Goal: Task Accomplishment & Management: Complete application form

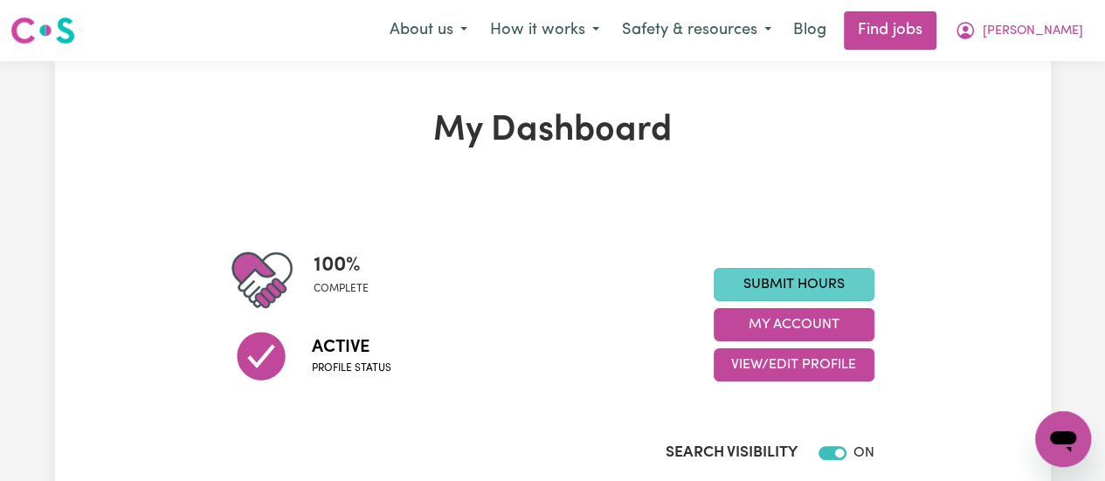
click at [802, 283] on link "Submit Hours" at bounding box center [794, 284] width 161 height 33
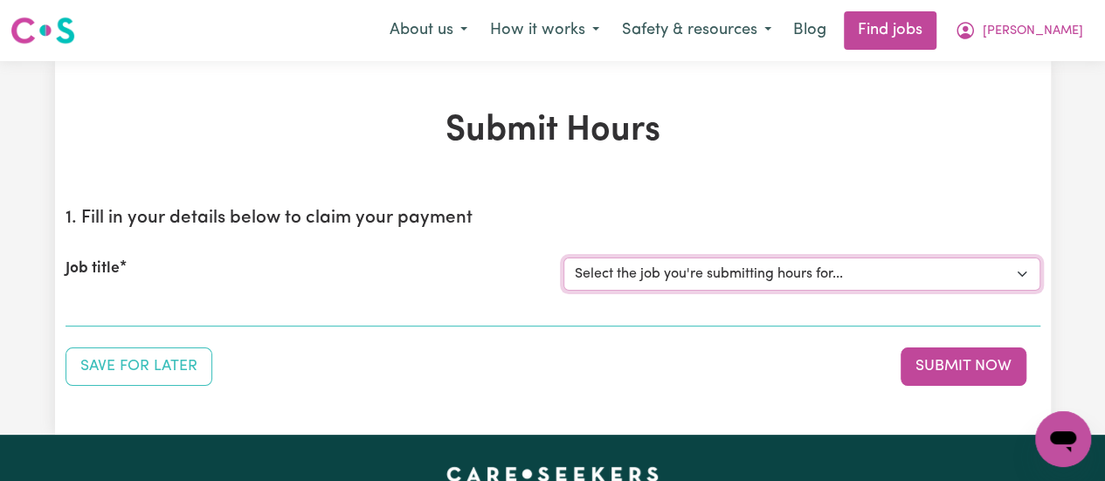
click at [886, 277] on select "Select the job you're submitting hours for... [[PERSON_NAME]] [DEMOGRAPHIC_DATA…" at bounding box center [801, 274] width 477 height 33
select select "15047"
click at [563, 258] on select "Select the job you're submitting hours for... [[PERSON_NAME]] [DEMOGRAPHIC_DATA…" at bounding box center [801, 274] width 477 height 33
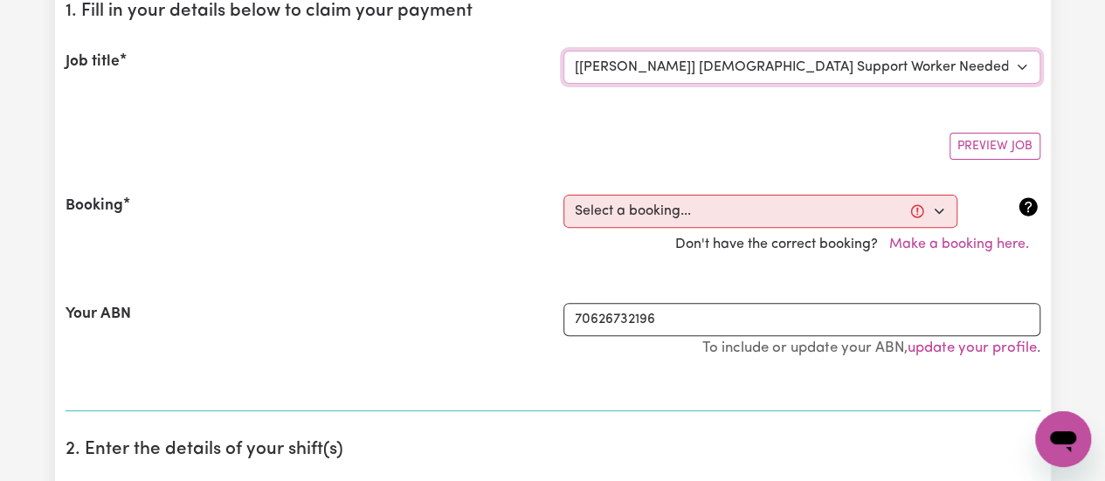
scroll to position [229, 0]
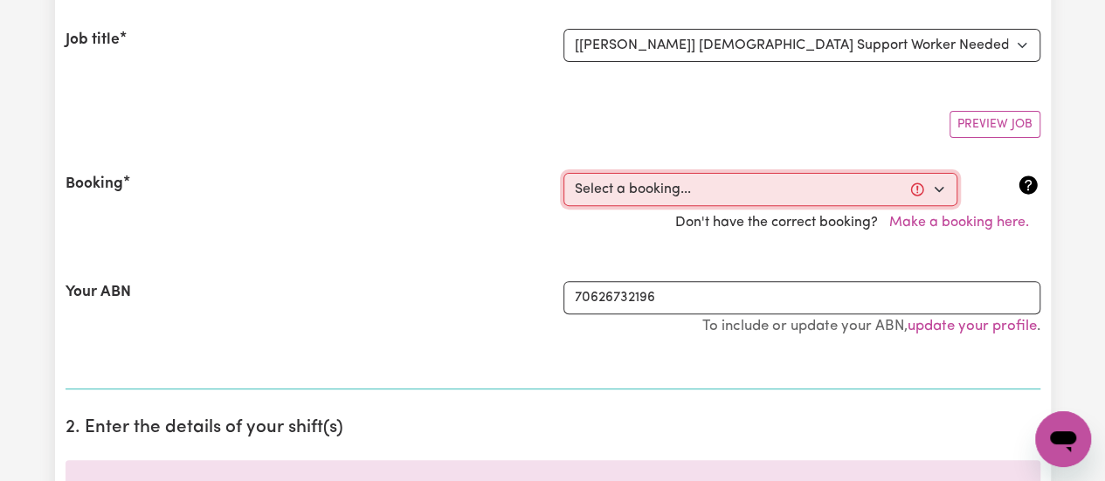
click at [936, 180] on select "Select a booking... [DATE] 09:30am to 01:30pm (RECURRING) [DATE] 09:30am to 01:…" at bounding box center [760, 189] width 394 height 33
select select "363429"
click at [563, 173] on select "Select a booking... [DATE] 09:30am to 01:30pm (RECURRING) [DATE] 09:30am to 01:…" at bounding box center [760, 189] width 394 height 33
type input "[DATE]"
type input "18"
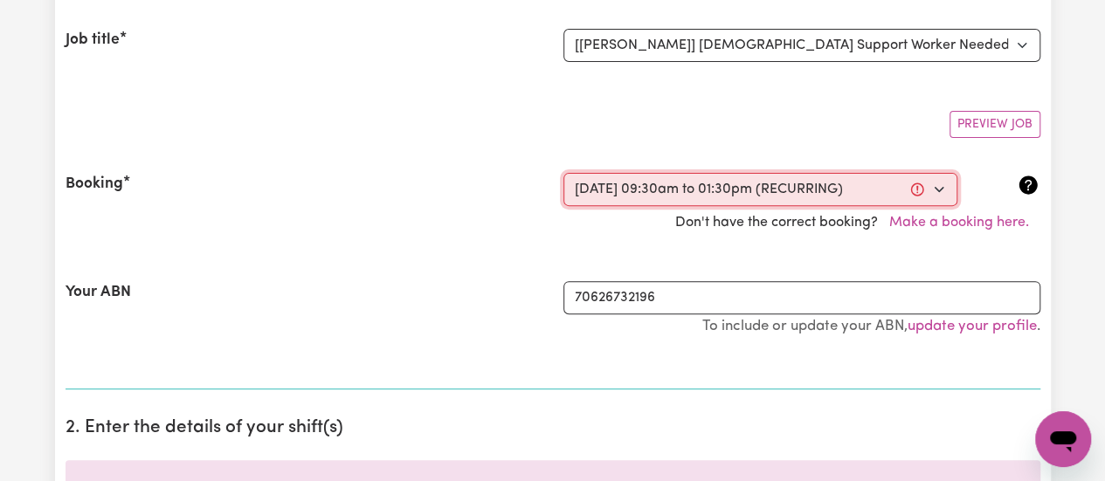
type input "9"
type input "2025"
type input "09:30"
type input "9"
type input "30"
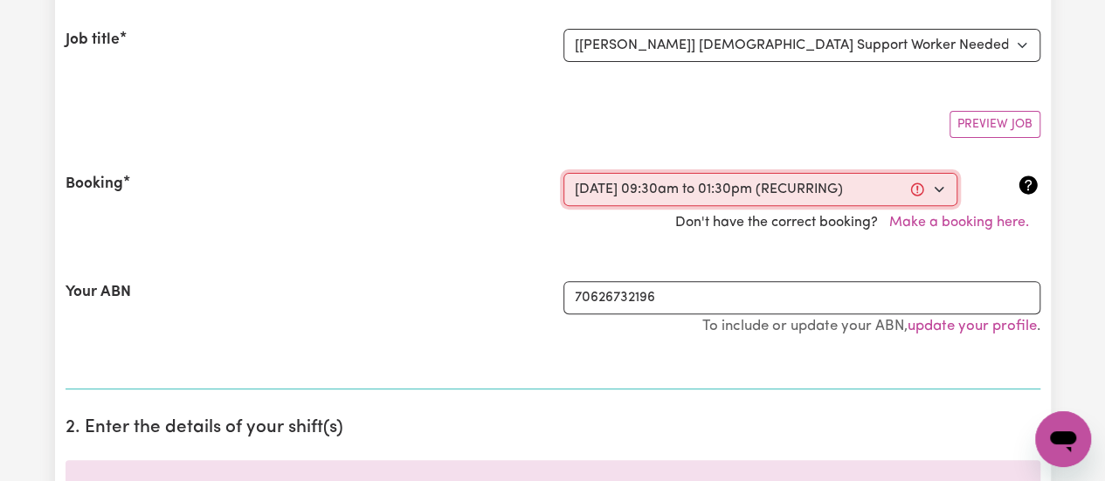
select select "am"
type input "13:30"
type input "1"
type input "30"
select select "pm"
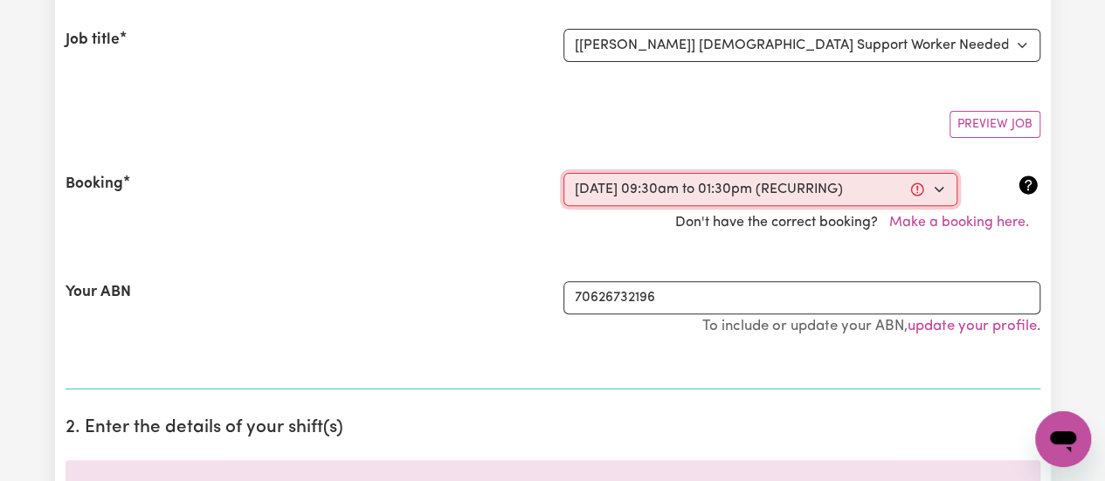
select select "45-Weekday"
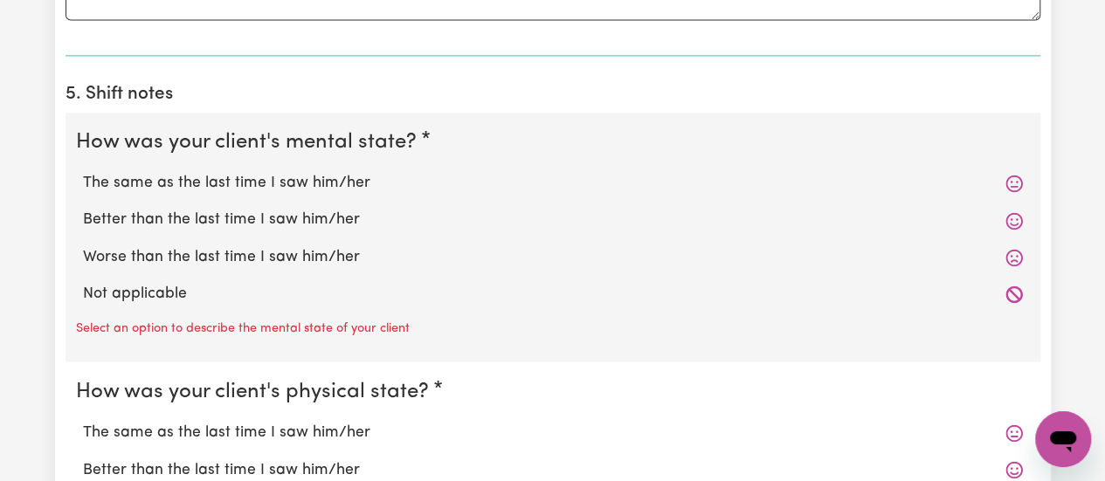
scroll to position [1352, 0]
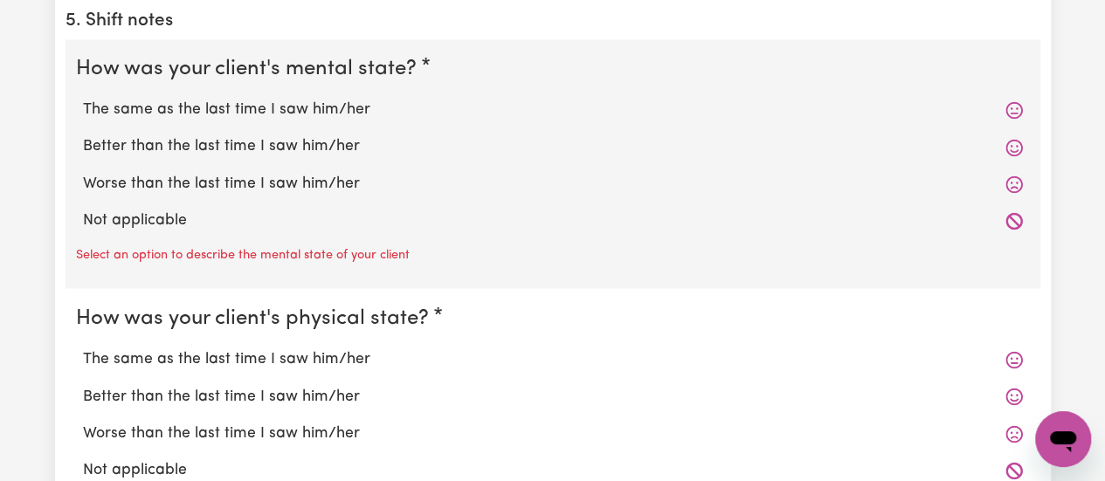
click at [254, 145] on label "Better than the last time I saw him/her" at bounding box center [553, 146] width 940 height 23
click at [83, 135] on input "Better than the last time I saw him/her" at bounding box center [82, 135] width 1 height 1
radio input "true"
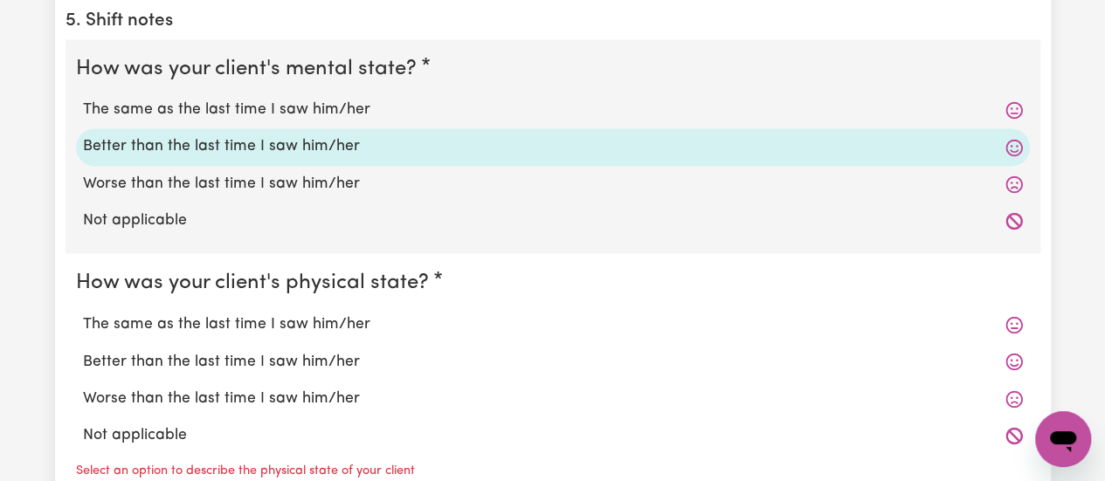
click at [235, 358] on label "Better than the last time I saw him/her" at bounding box center [553, 361] width 940 height 23
click at [342, 358] on label "Better than the last time I saw him/her" at bounding box center [553, 361] width 940 height 23
click at [83, 350] on input "Better than the last time I saw him/her" at bounding box center [82, 349] width 1 height 1
radio input "true"
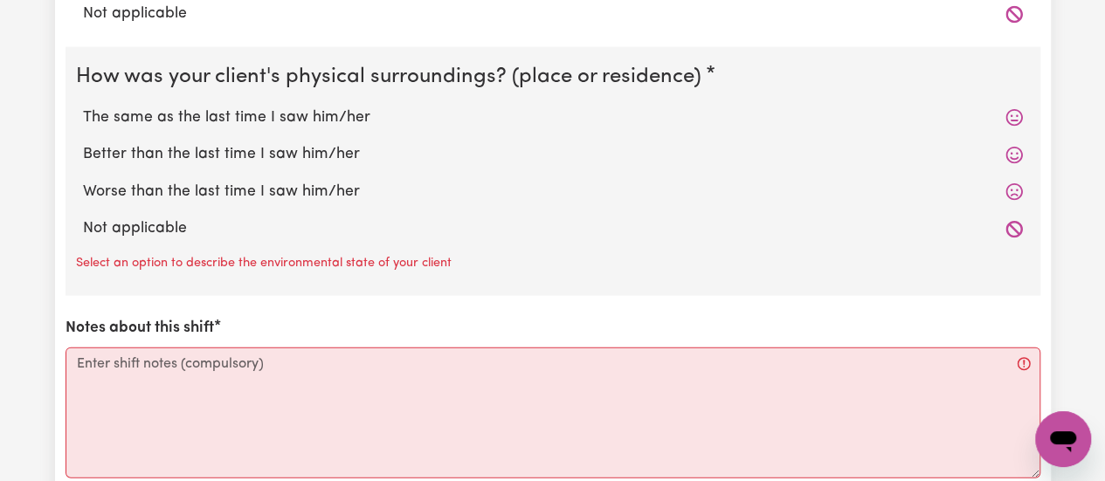
scroll to position [1778, 0]
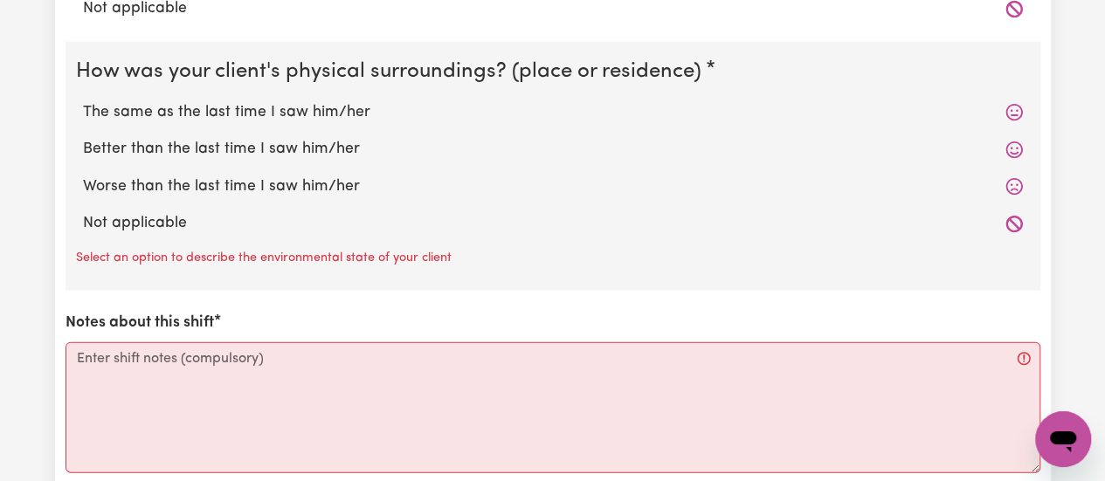
click at [275, 153] on label "Better than the last time I saw him/her" at bounding box center [553, 149] width 940 height 23
click at [83, 138] on input "Better than the last time I saw him/her" at bounding box center [82, 137] width 1 height 1
radio input "true"
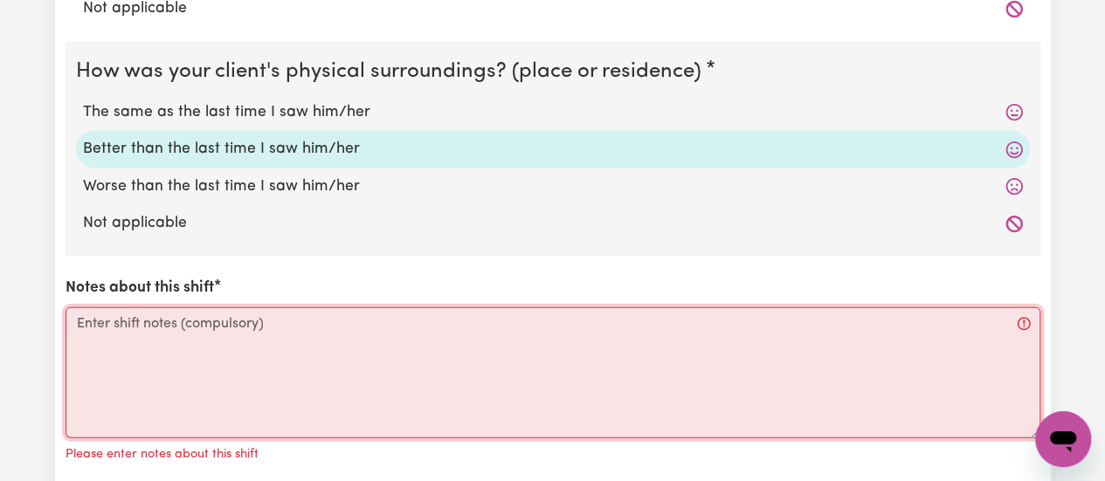
click at [385, 348] on textarea "Notes about this shift" at bounding box center [553, 372] width 975 height 131
paste textarea "When I arrived, [PERSON_NAME] was ready to go to work. I took him and dropped h…"
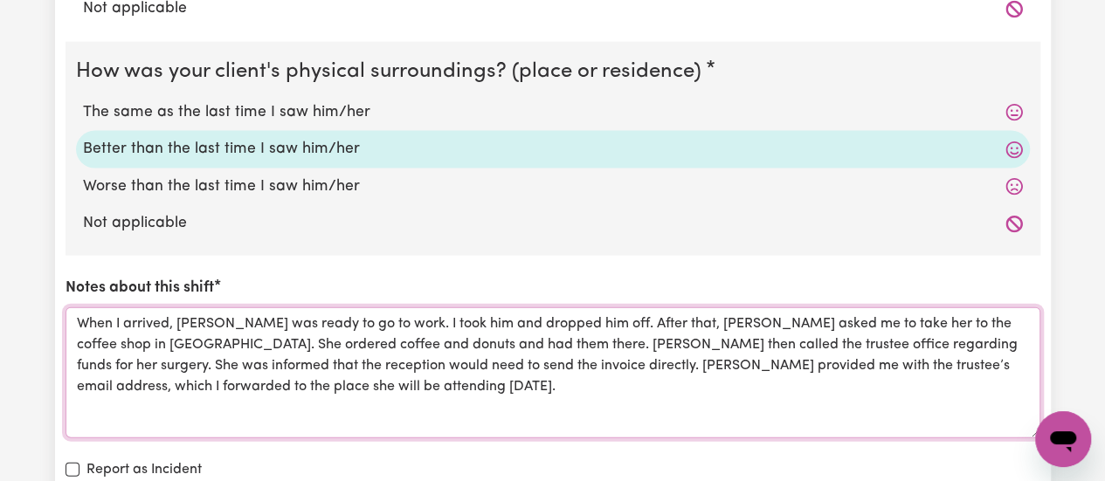
paste textarea "After assisting [PERSON_NAME] with her trustee matter, I took her back home. Sh…"
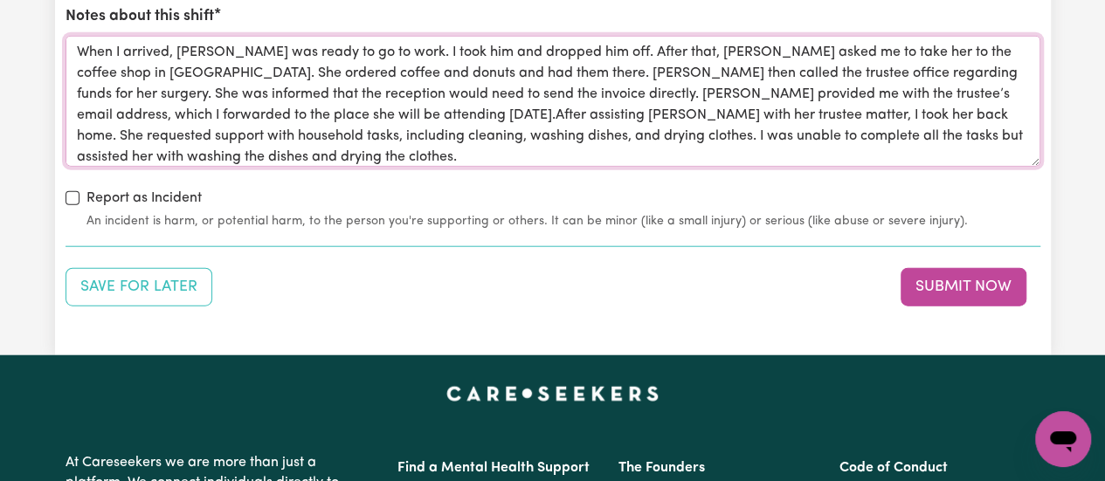
scroll to position [2162, 0]
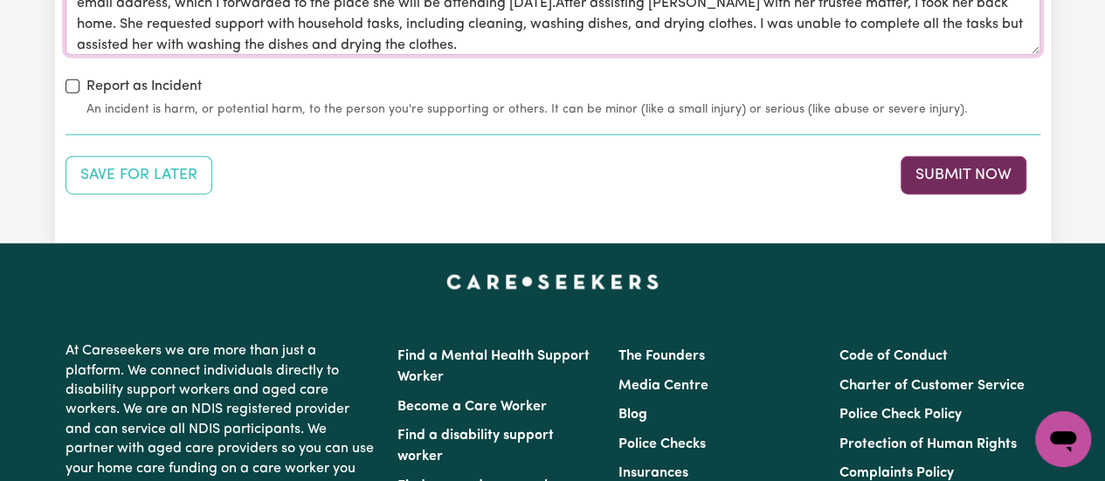
type textarea "When I arrived, [PERSON_NAME] was ready to go to work. I took him and dropped h…"
click at [993, 170] on button "Submit Now" at bounding box center [964, 175] width 126 height 38
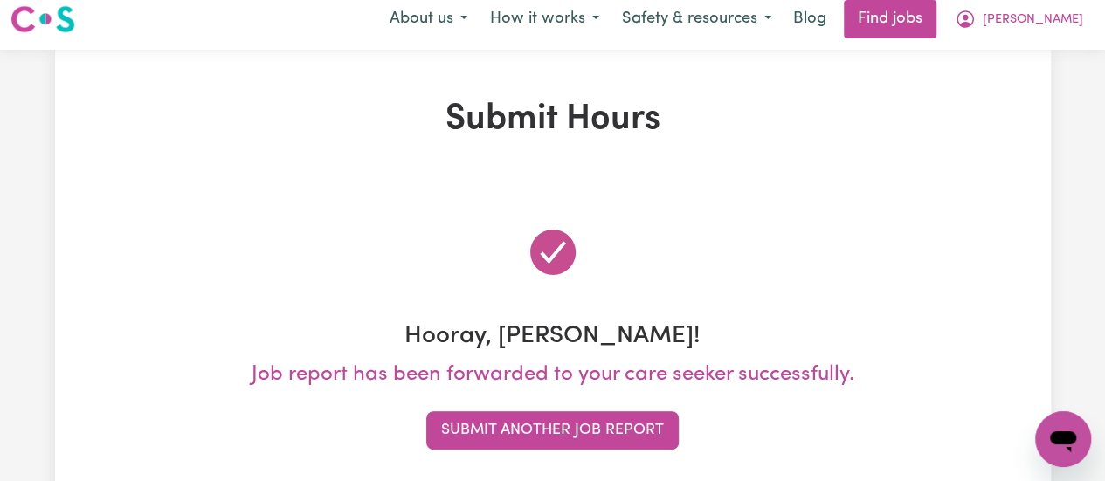
scroll to position [0, 0]
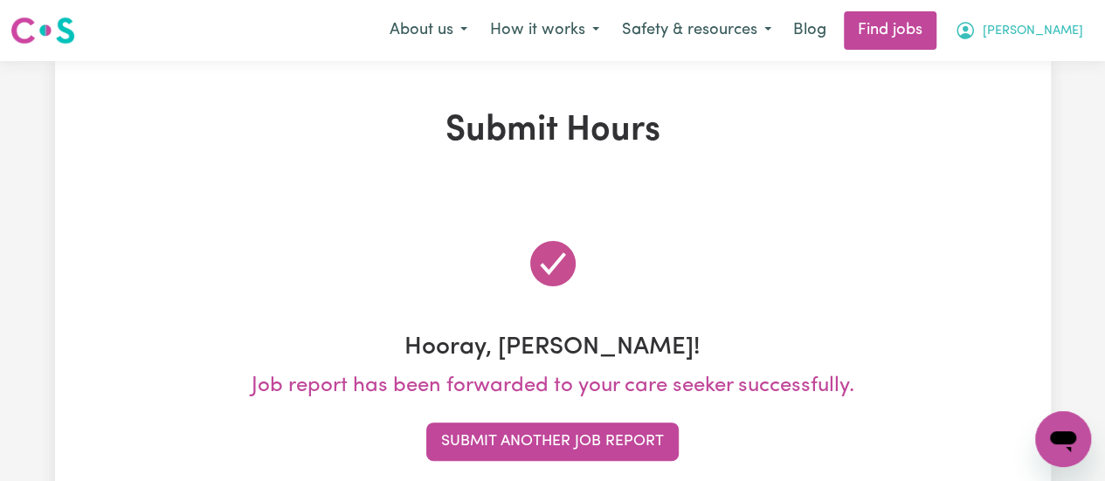
click at [1046, 34] on span "[PERSON_NAME]" at bounding box center [1033, 31] width 100 height 19
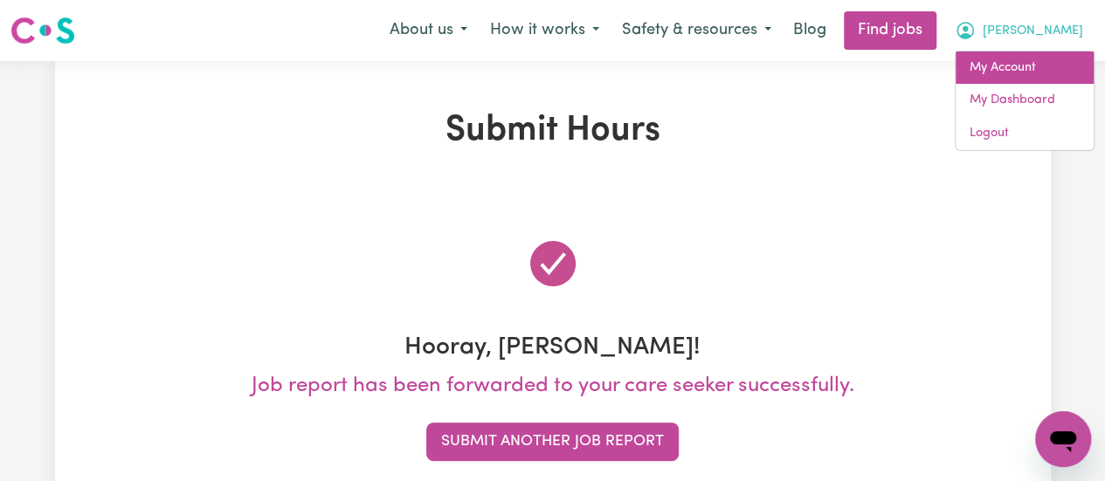
click at [1012, 62] on link "My Account" at bounding box center [1025, 68] width 138 height 33
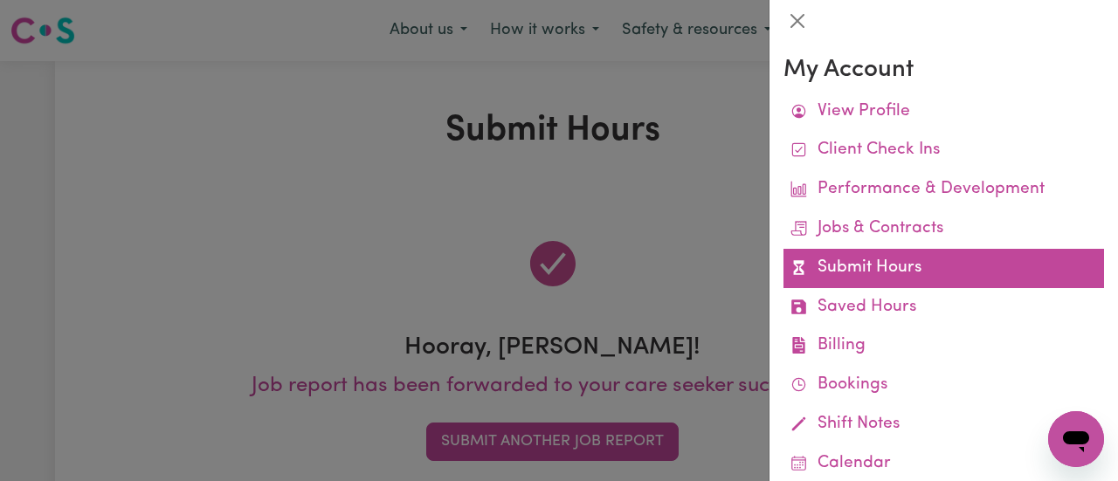
click at [891, 278] on link "Submit Hours" at bounding box center [944, 268] width 321 height 39
click at [886, 274] on link "Submit Hours" at bounding box center [944, 268] width 321 height 39
click at [947, 270] on link "Submit Hours" at bounding box center [944, 268] width 321 height 39
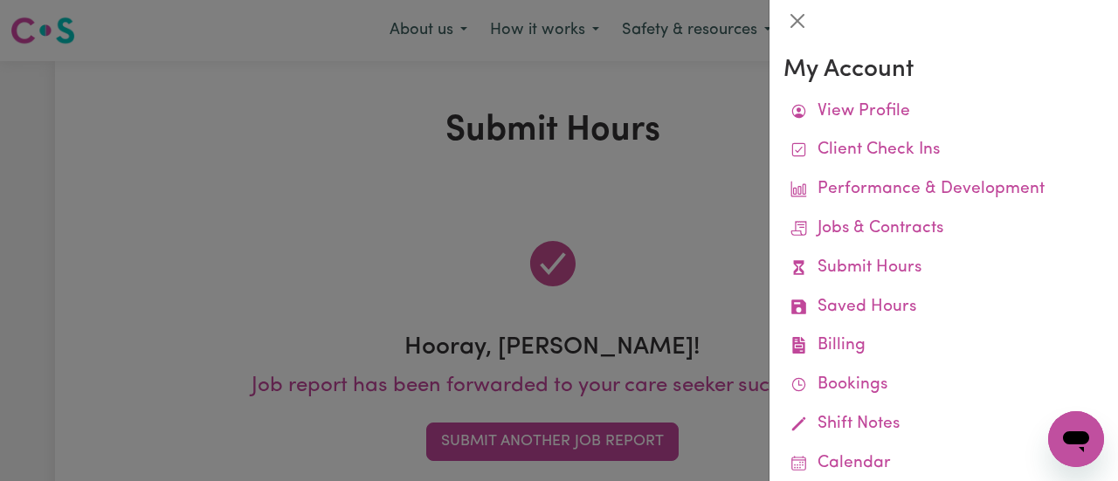
click at [684, 100] on div at bounding box center [559, 240] width 1118 height 481
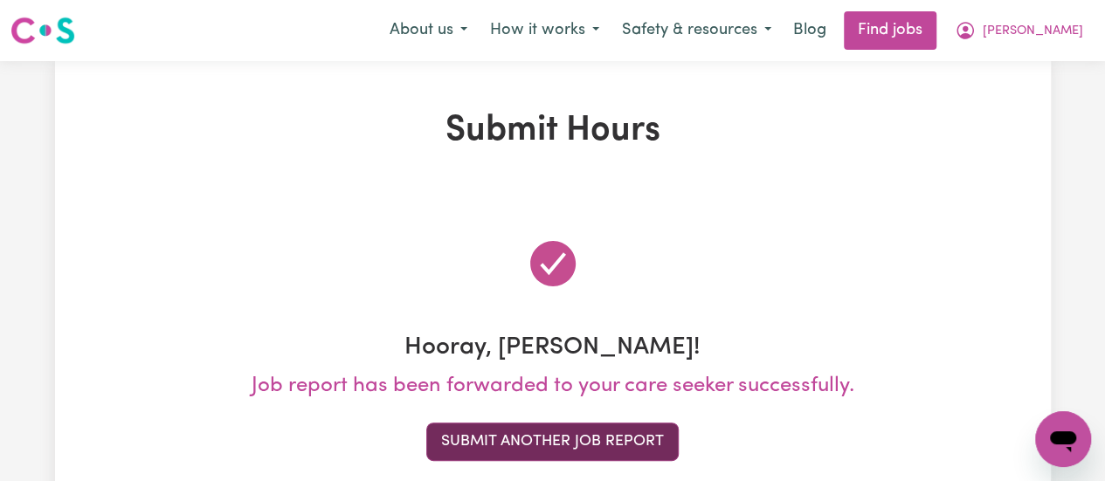
click at [559, 449] on button "Submit Another Job Report" at bounding box center [552, 442] width 252 height 38
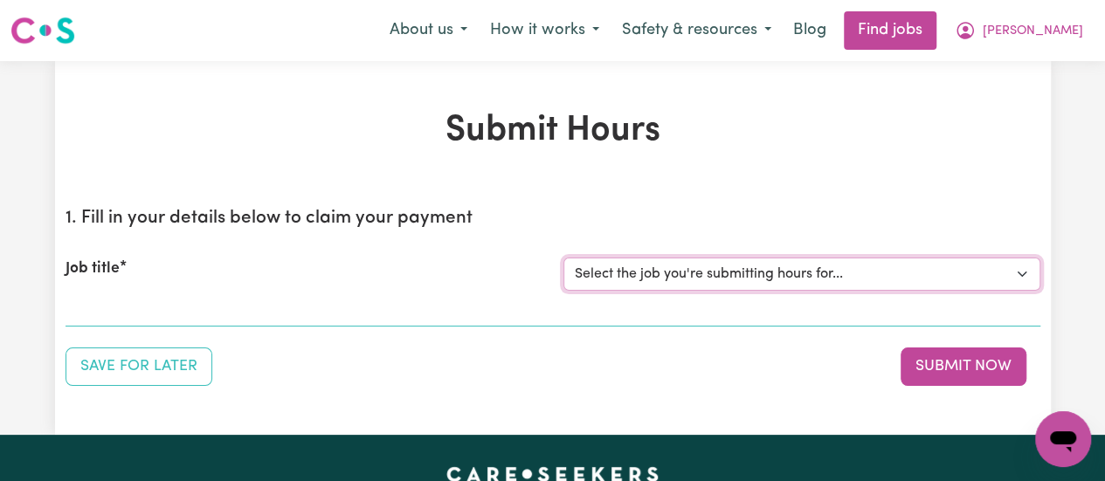
click at [789, 261] on select "Select the job you're submitting hours for... [[PERSON_NAME]] [DEMOGRAPHIC_DATA…" at bounding box center [801, 274] width 477 height 33
drag, startPoint x: 789, startPoint y: 261, endPoint x: 590, endPoint y: 403, distance: 244.3
click at [590, 403] on div "Submit Hours 1. Fill in your details below to claim your payment Job title Sele…" at bounding box center [553, 248] width 996 height 374
click at [863, 270] on select "Select the job you're submitting hours for... [[PERSON_NAME]] [DEMOGRAPHIC_DATA…" at bounding box center [801, 274] width 477 height 33
select select "11168"
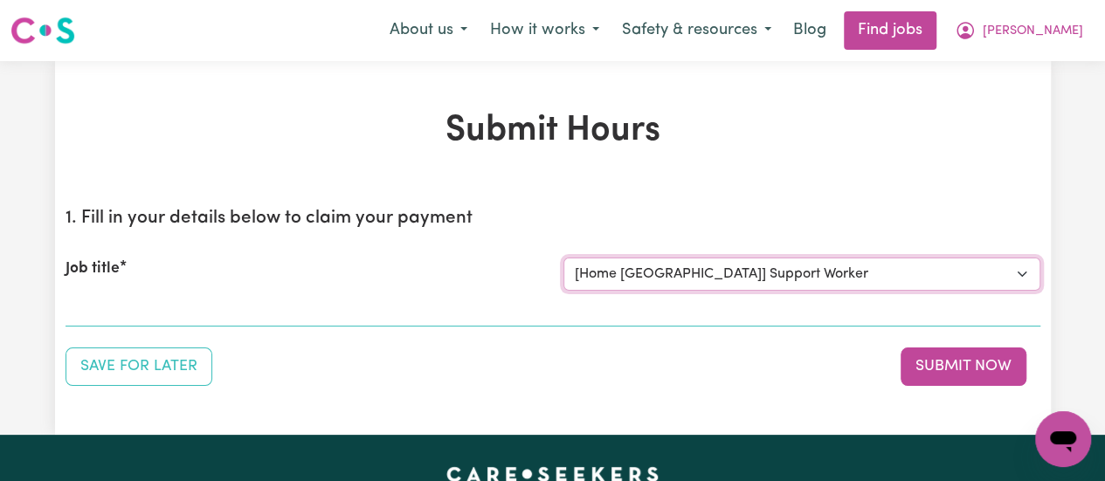
click at [563, 258] on select "Select the job you're submitting hours for... [[PERSON_NAME]] [DEMOGRAPHIC_DATA…" at bounding box center [801, 274] width 477 height 33
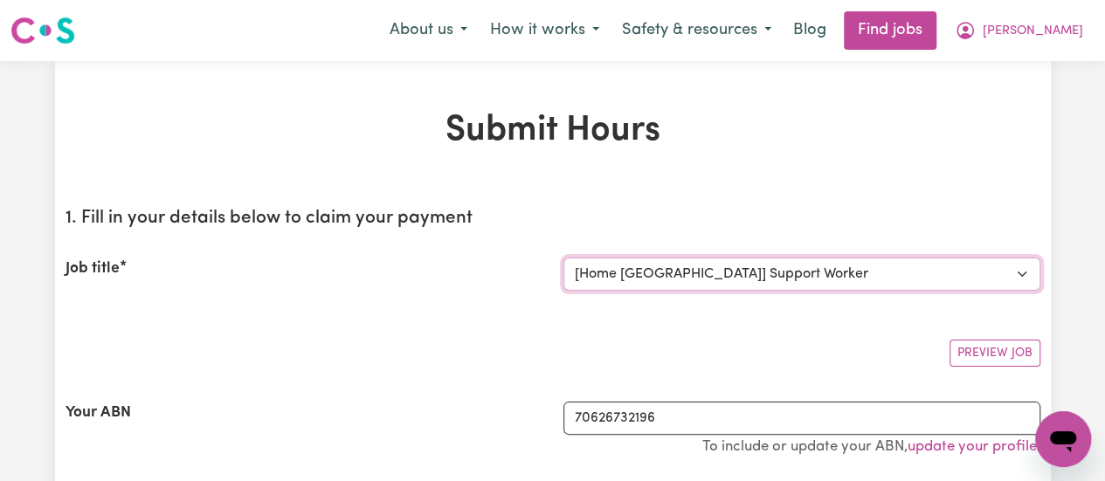
scroll to position [421, 0]
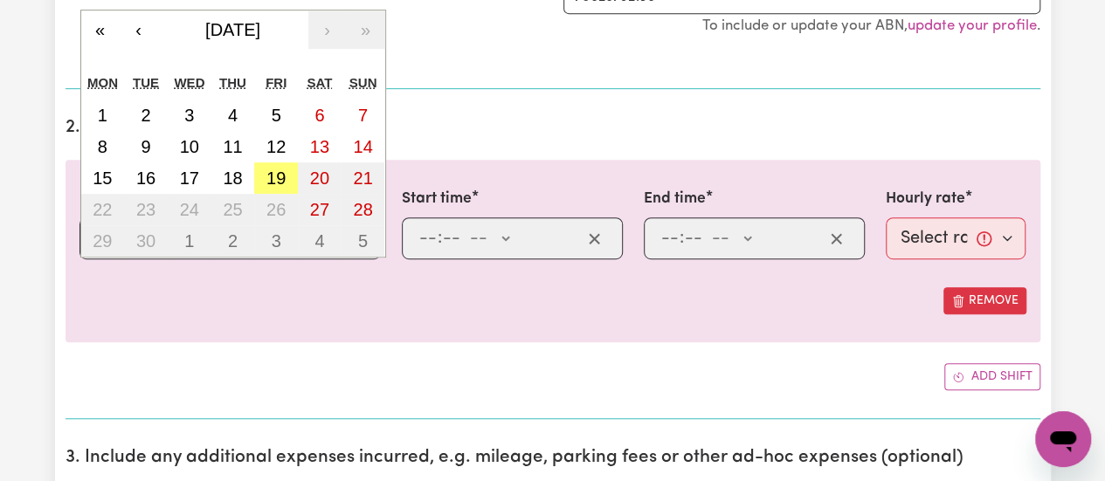
click at [97, 229] on div "/ / « ‹ [DATE] › » Mon Tue Wed Thu Fri Sat Sun 1 2 3 4 5 6 7 8 9 10 11 12 13 14…" at bounding box center [229, 239] width 301 height 42
click at [105, 180] on abbr "15" at bounding box center [102, 178] width 19 height 19
type input "[DATE]"
type input "15"
type input "9"
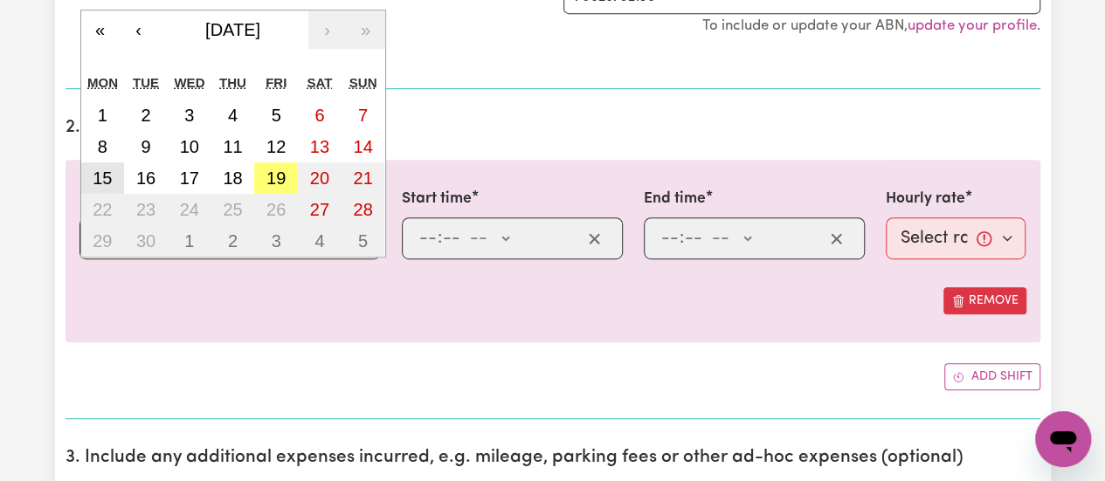
type input "2025"
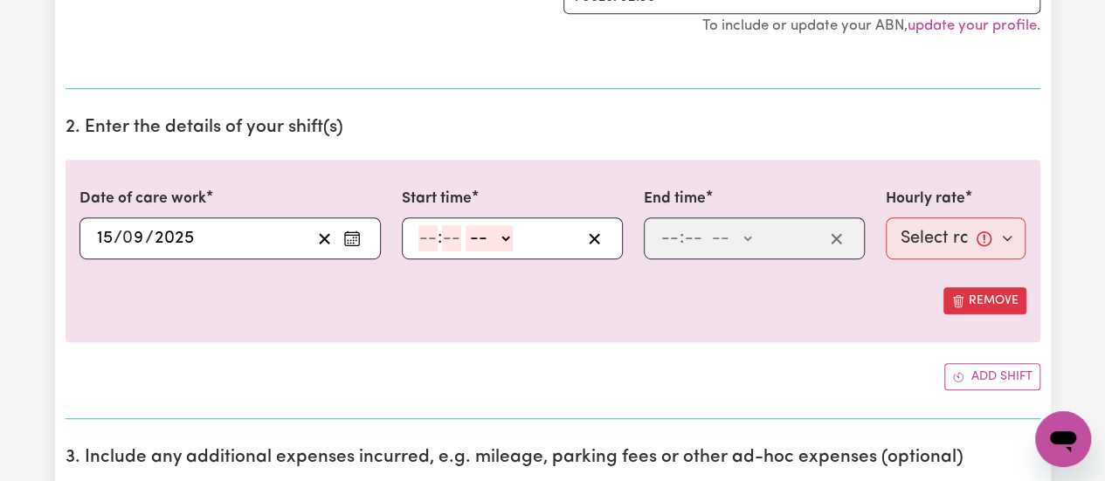
click at [435, 235] on input "number" at bounding box center [427, 238] width 19 height 26
type input "3"
type input "00"
click at [497, 235] on select "-- AM PM" at bounding box center [485, 238] width 47 height 26
select select "pm"
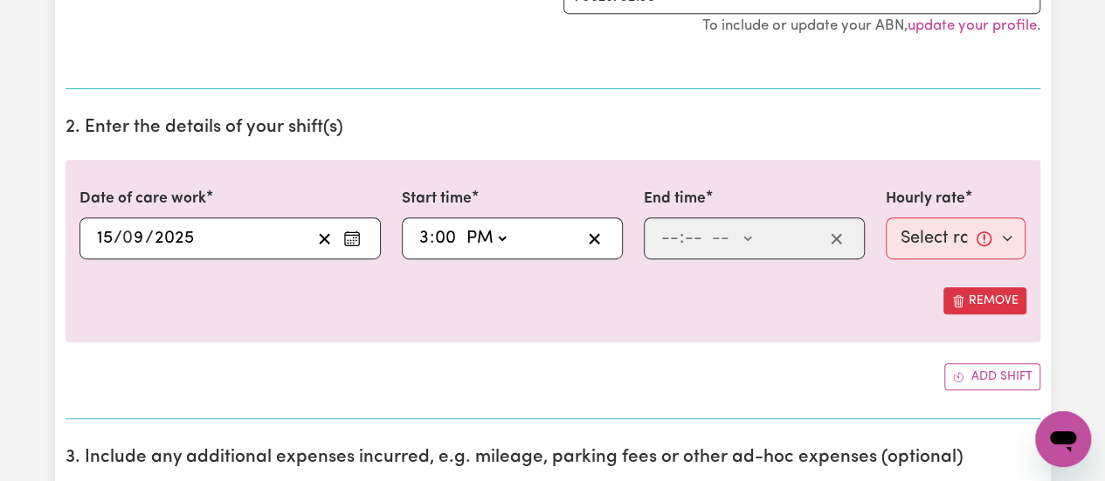
click at [462, 225] on select "-- AM PM" at bounding box center [485, 238] width 47 height 26
type input "15:00"
type input "0"
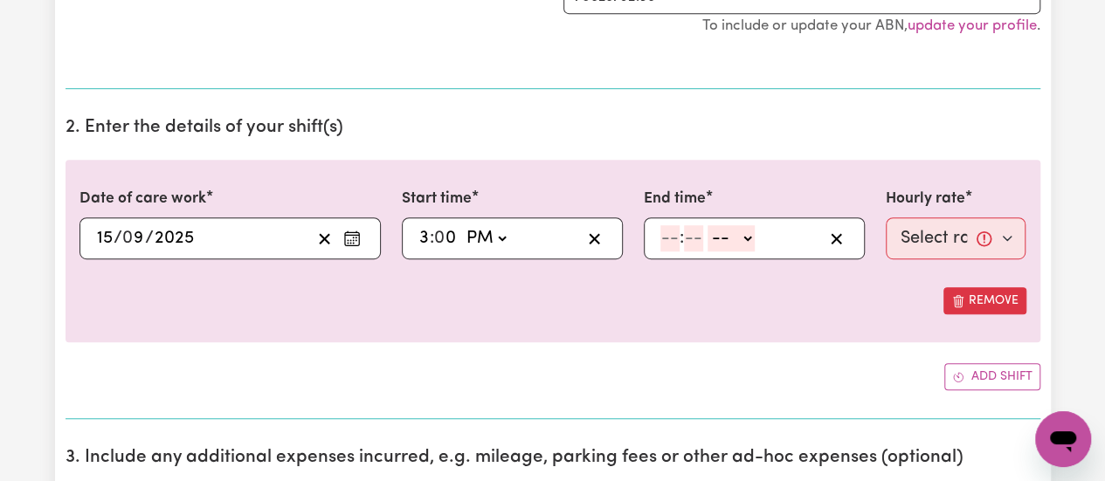
click at [659, 237] on div ": -- AM PM" at bounding box center [741, 238] width 164 height 26
type input "11"
type input "00"
click at [735, 233] on select "-- AM PM" at bounding box center [730, 238] width 47 height 26
select select "pm"
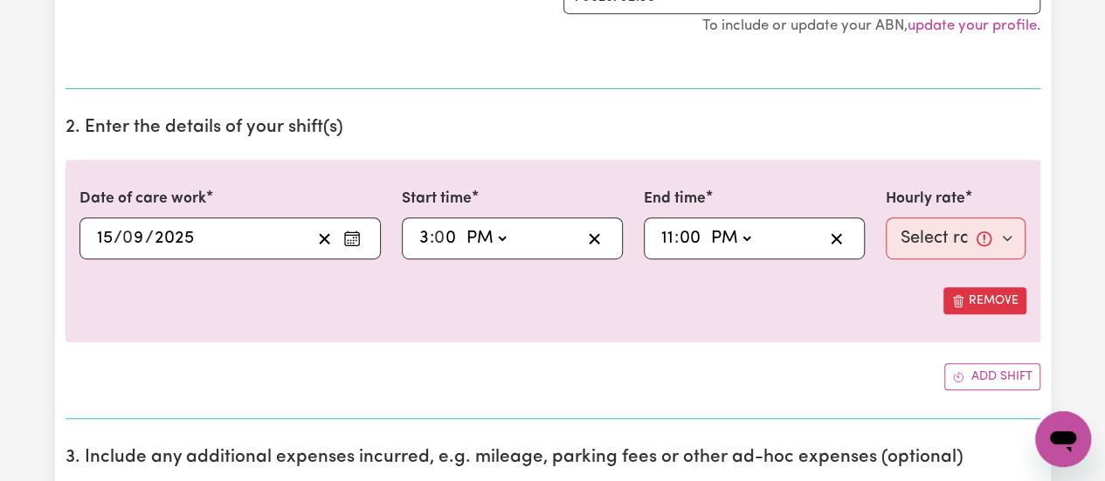
click at [707, 225] on select "-- AM PM" at bounding box center [730, 238] width 47 height 26
type input "23:00"
type input "0"
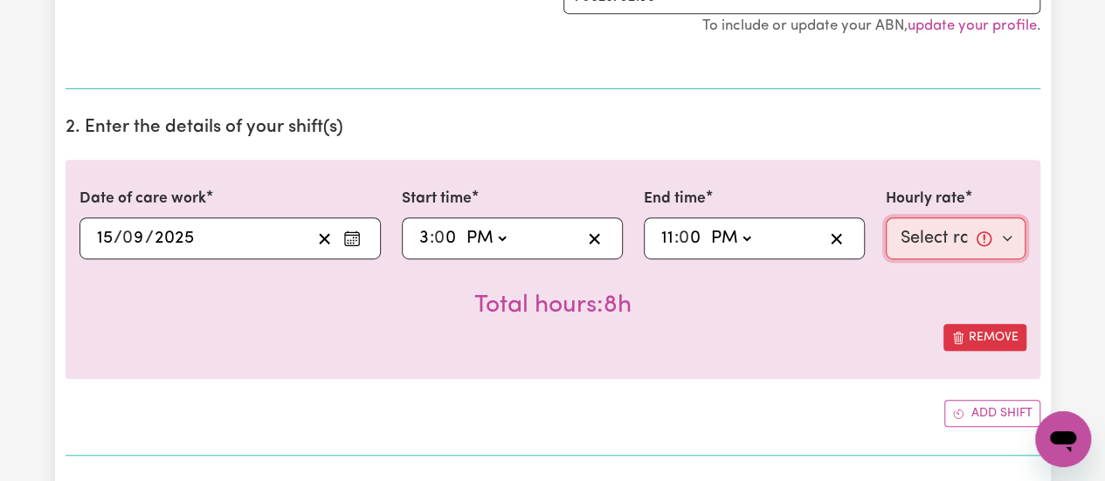
click at [999, 252] on select "Select rate... $38.00 (Weekday) $50.00 ([DATE]) $60.00 ([DATE]) $70.00 (Public …" at bounding box center [956, 239] width 141 height 42
select select "38-Weekday"
click at [886, 218] on select "Select rate... $38.00 (Weekday) $50.00 ([DATE]) $60.00 ([DATE]) $70.00 (Public …" at bounding box center [956, 239] width 141 height 42
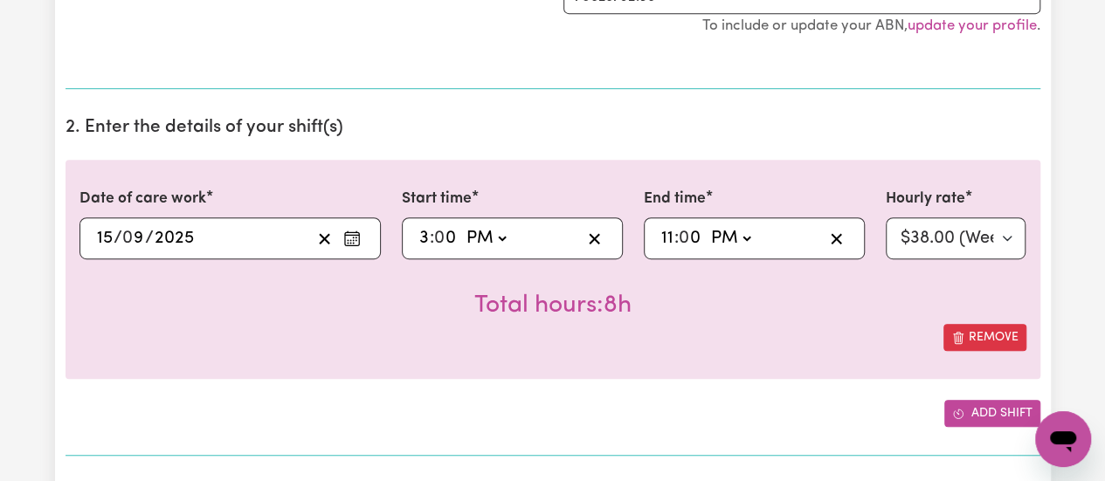
click at [991, 411] on button "Add shift" at bounding box center [992, 413] width 96 height 27
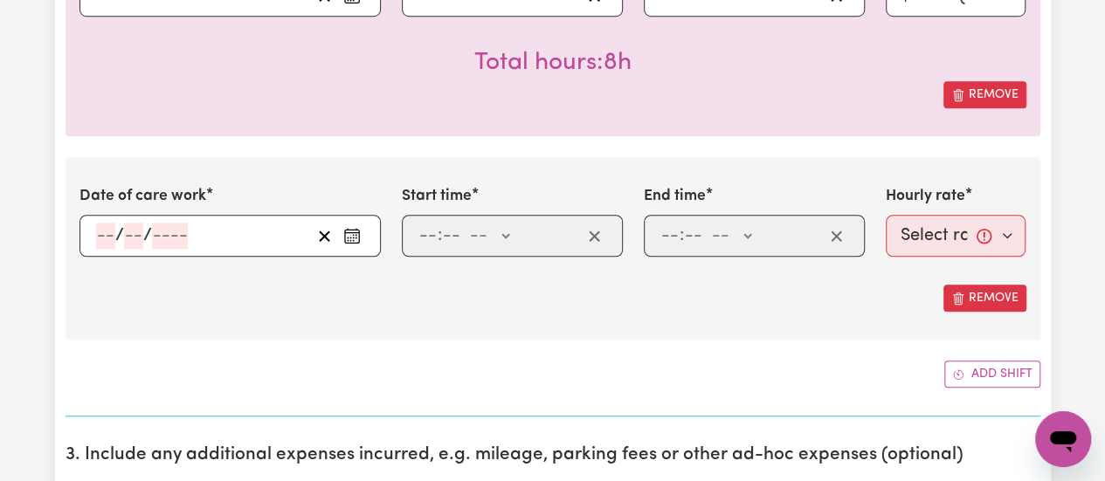
scroll to position [686, 0]
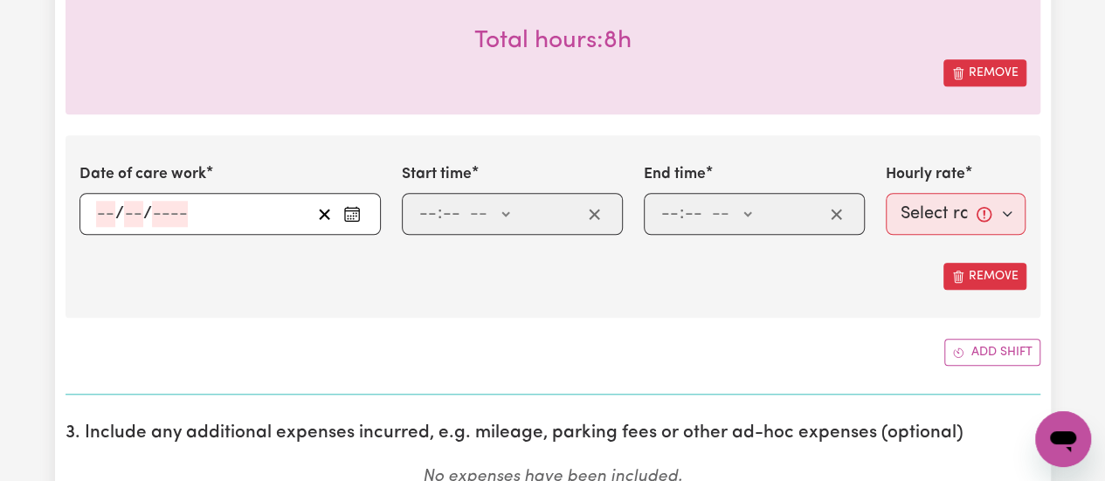
click at [109, 207] on div "/ /" at bounding box center [229, 214] width 301 height 42
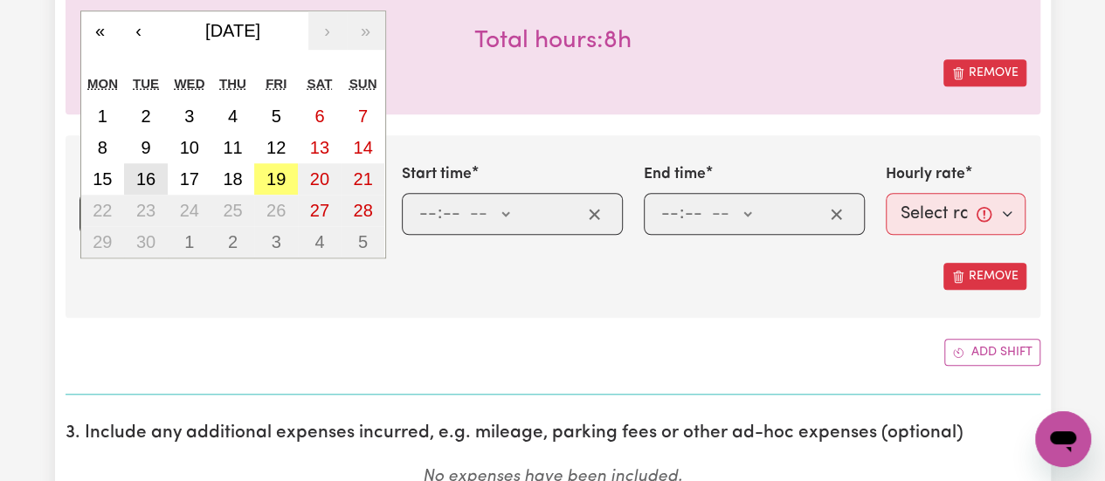
click at [145, 169] on abbr "16" at bounding box center [145, 178] width 19 height 19
type input "[DATE]"
type input "16"
type input "9"
type input "2025"
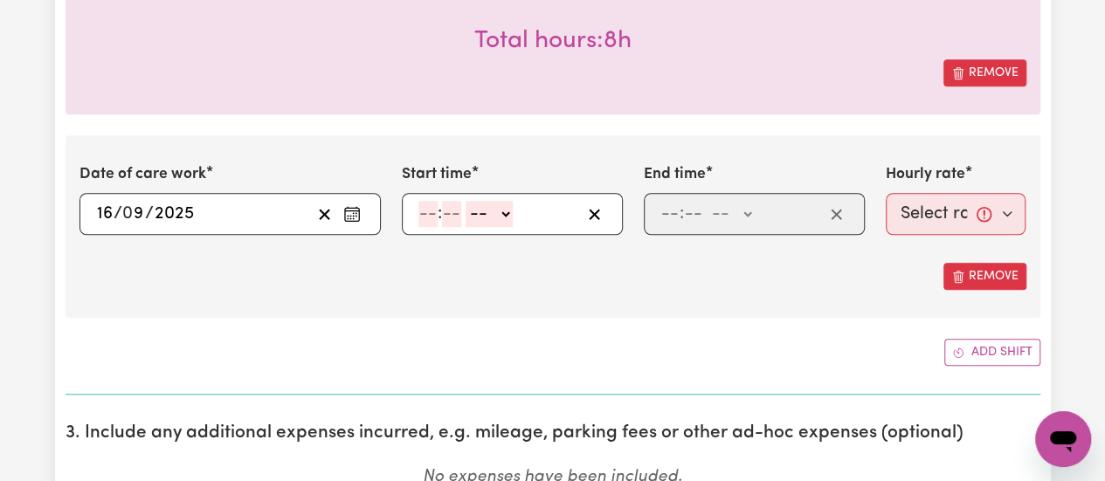
click at [432, 214] on input "number" at bounding box center [427, 214] width 19 height 26
type input "3"
type input "00"
click at [496, 205] on select "-- AM PM" at bounding box center [485, 214] width 47 height 26
select select "pm"
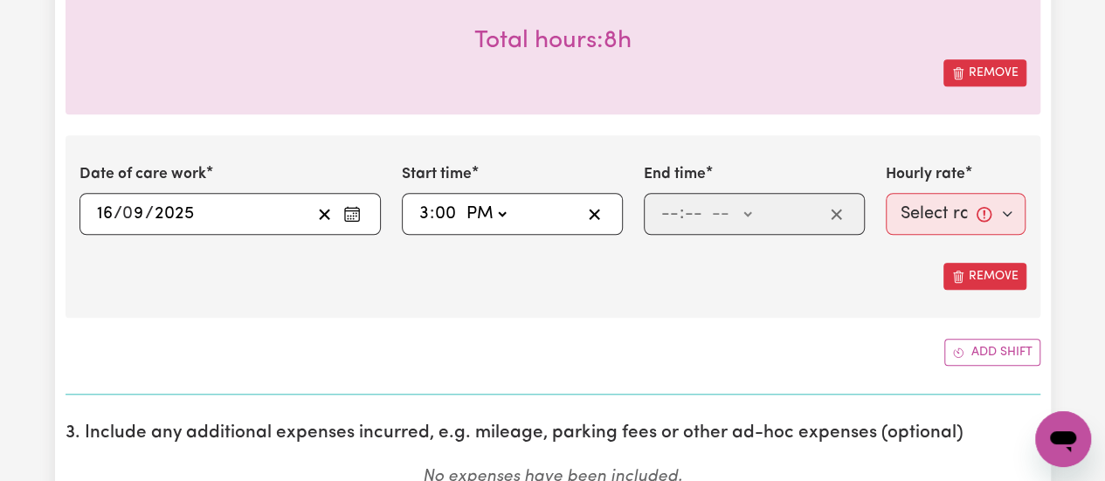
click at [462, 201] on select "-- AM PM" at bounding box center [485, 214] width 47 height 26
type input "15:00"
type input "0"
click at [659, 206] on div ": -- AM PM" at bounding box center [741, 214] width 164 height 26
type input "11"
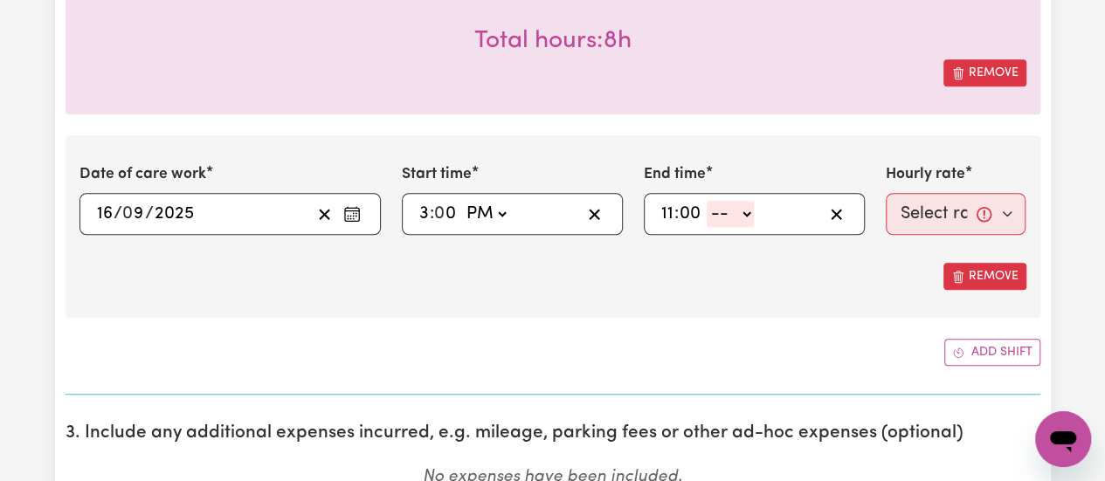
type input "00"
click at [745, 207] on select "-- AM PM" at bounding box center [730, 214] width 47 height 26
select select "pm"
click at [707, 201] on select "-- AM PM" at bounding box center [730, 214] width 47 height 26
type input "23:00"
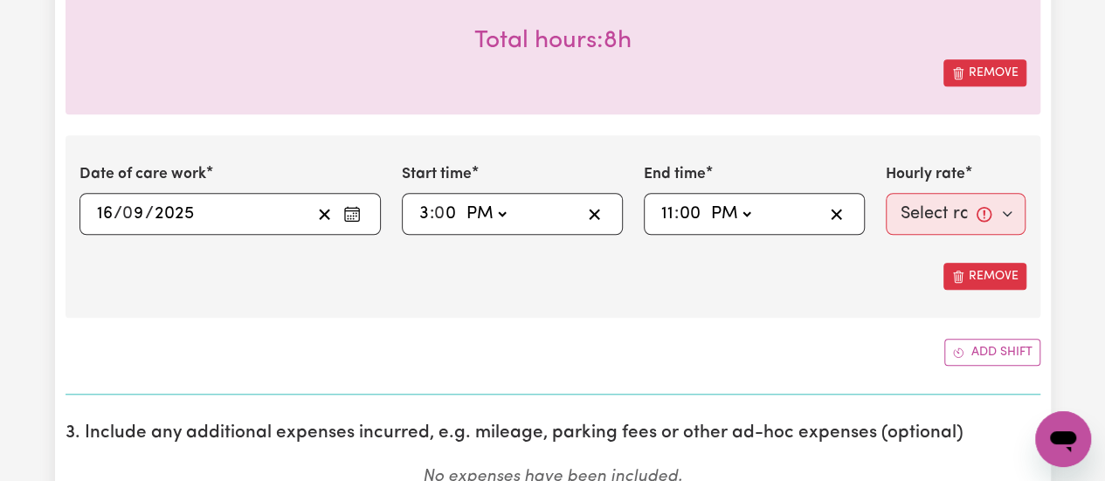
type input "0"
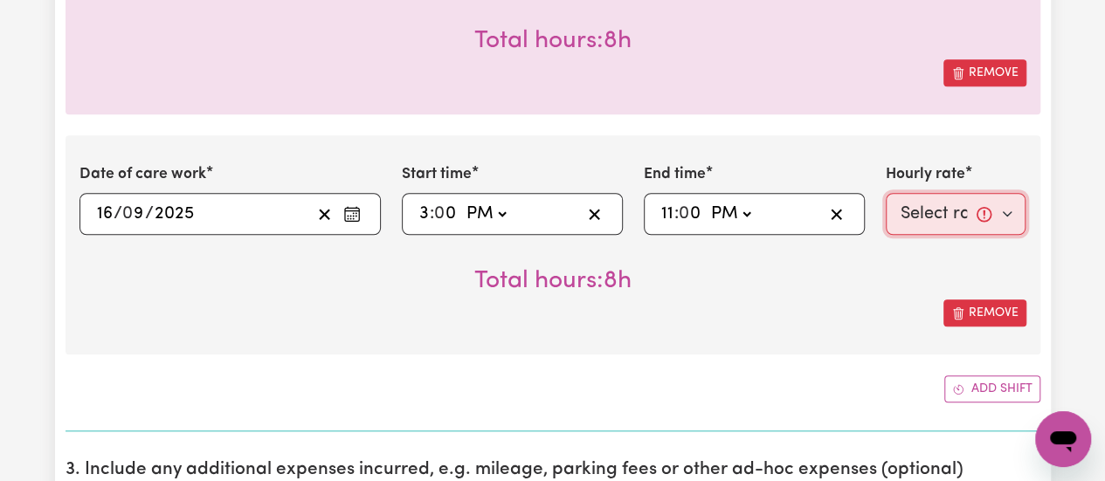
click at [987, 218] on select "Select rate... $38.00 (Weekday) $50.00 ([DATE]) $60.00 ([DATE]) $70.00 (Public …" at bounding box center [956, 214] width 141 height 42
select select "38-Weekday"
click at [886, 193] on select "Select rate... $38.00 (Weekday) $50.00 ([DATE]) $60.00 ([DATE]) $70.00 (Public …" at bounding box center [956, 214] width 141 height 42
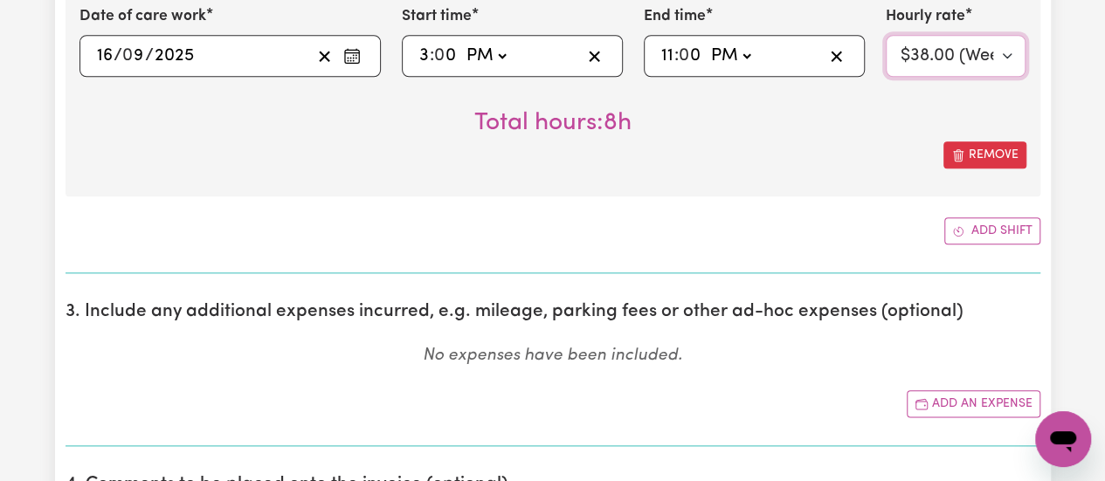
scroll to position [853, 0]
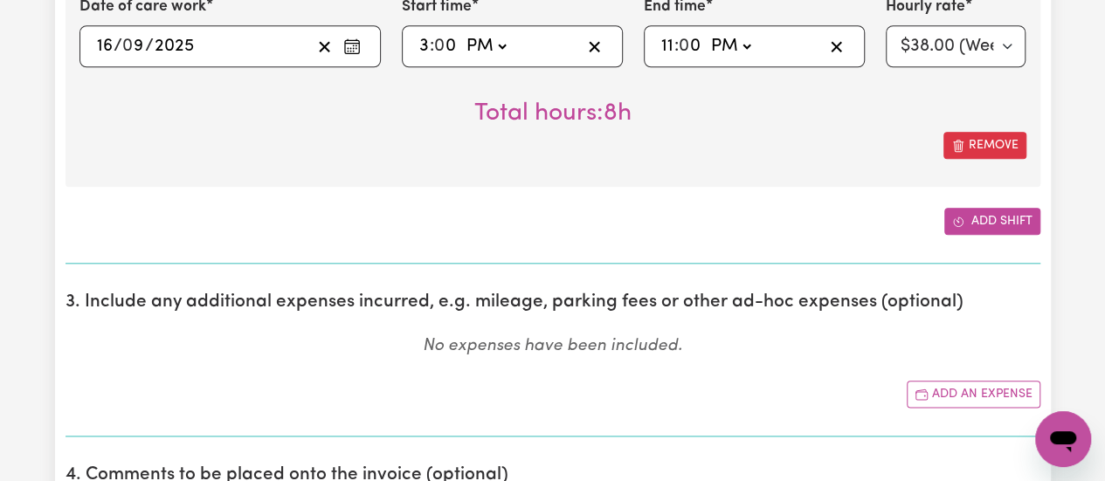
click at [989, 224] on button "Add shift" at bounding box center [992, 221] width 96 height 27
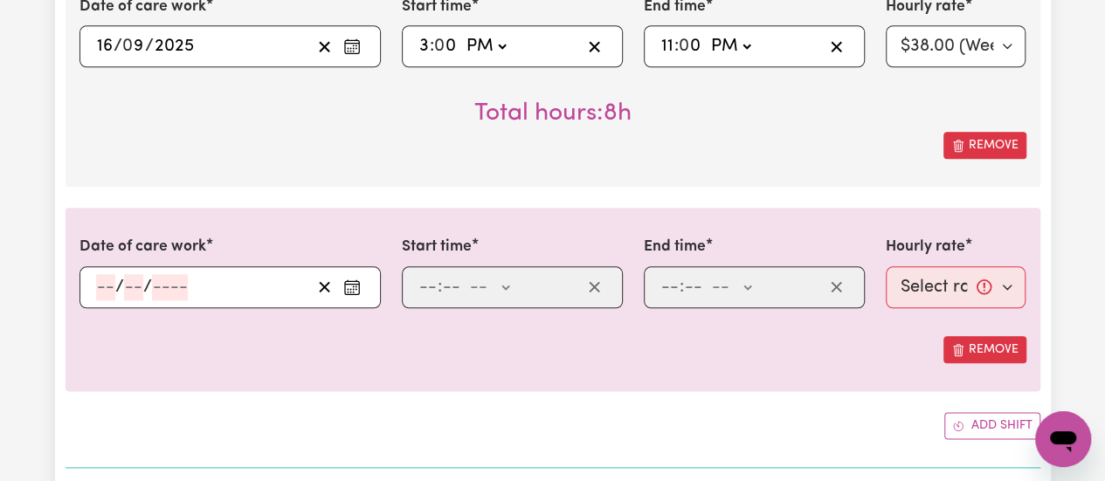
click at [99, 280] on input "number" at bounding box center [105, 287] width 19 height 26
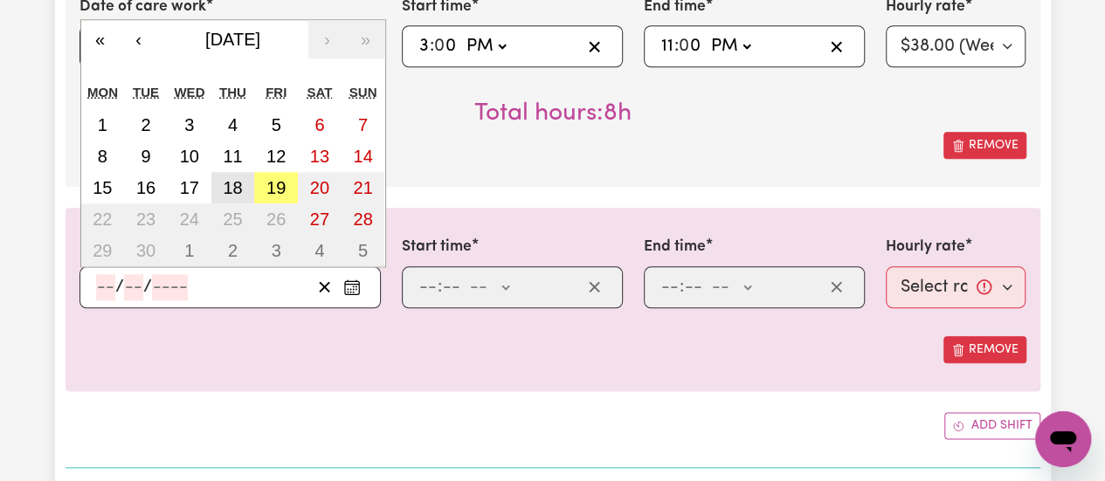
click at [239, 178] on abbr "18" at bounding box center [232, 187] width 19 height 19
type input "[DATE]"
type input "18"
type input "9"
type input "2025"
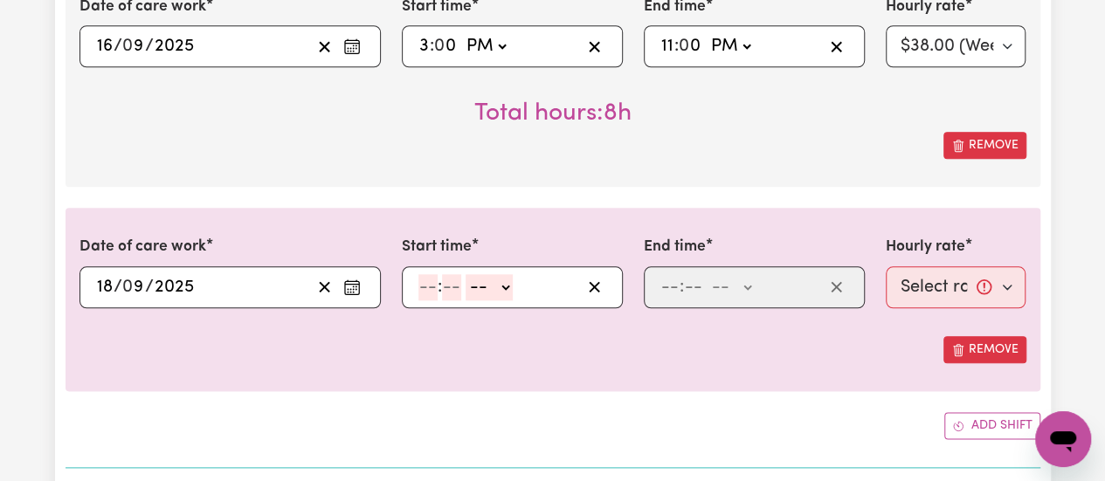
click at [423, 280] on input "number" at bounding box center [427, 287] width 19 height 26
type input "3"
type input "00"
click at [491, 282] on select "-- AM PM" at bounding box center [485, 287] width 47 height 26
select select "pm"
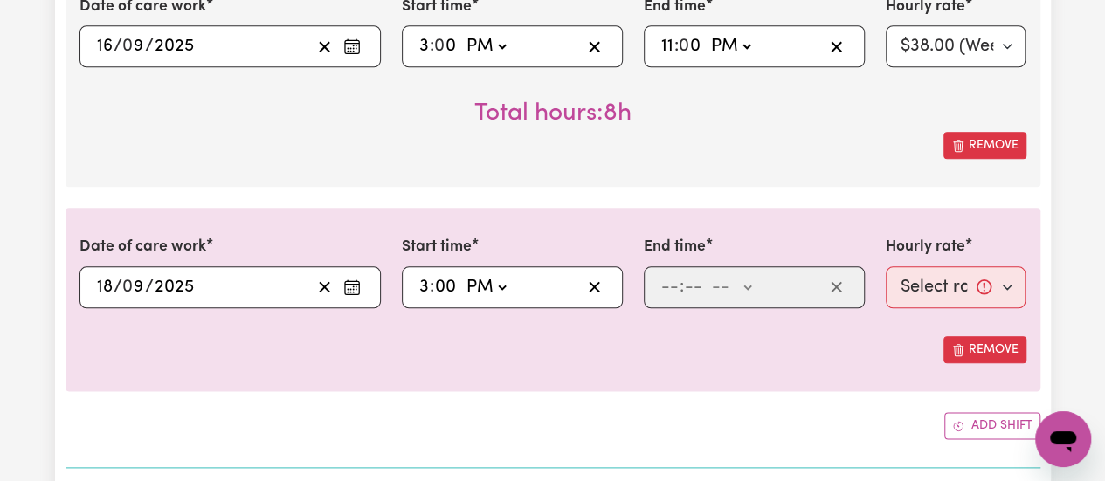
click at [462, 274] on select "-- AM PM" at bounding box center [485, 287] width 47 height 26
type input "15:00"
type input "0"
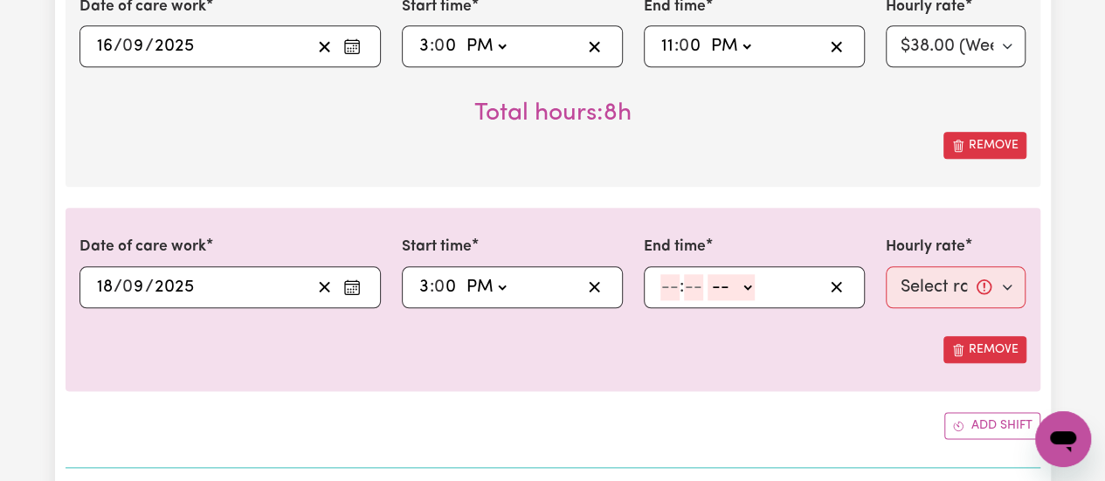
click at [671, 280] on input "number" at bounding box center [669, 287] width 19 height 26
type input "11"
type input "0"
click at [740, 277] on select "-- AM PM" at bounding box center [730, 287] width 47 height 26
select select "pm"
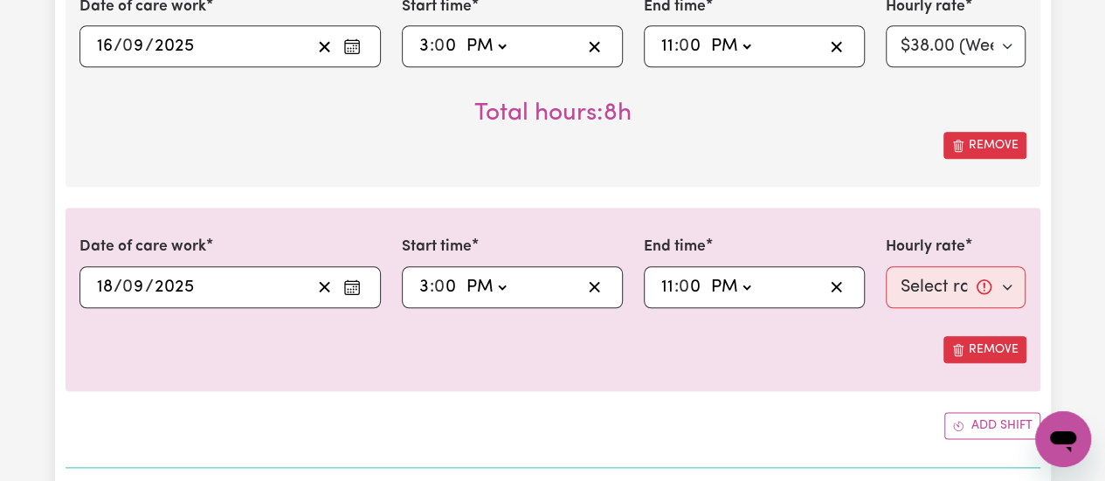
click at [707, 274] on select "-- AM PM" at bounding box center [730, 287] width 47 height 26
type input "23:00"
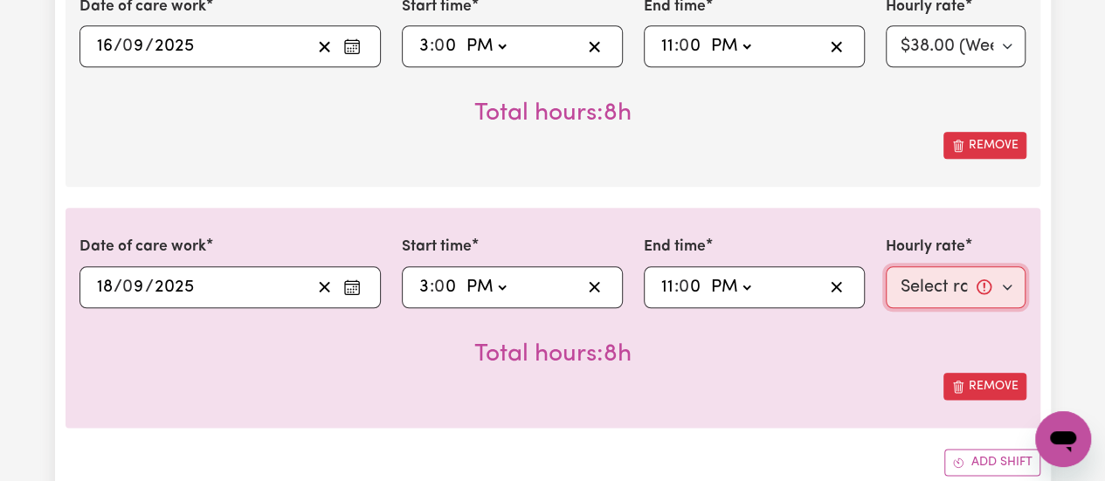
click at [995, 287] on select "Select rate... $38.00 (Weekday) $50.00 ([DATE]) $60.00 ([DATE]) $70.00 (Public …" at bounding box center [956, 287] width 141 height 42
select select "38-Weekday"
click at [886, 266] on select "Select rate... $38.00 (Weekday) $50.00 ([DATE]) $60.00 ([DATE]) $70.00 (Public …" at bounding box center [956, 287] width 141 height 42
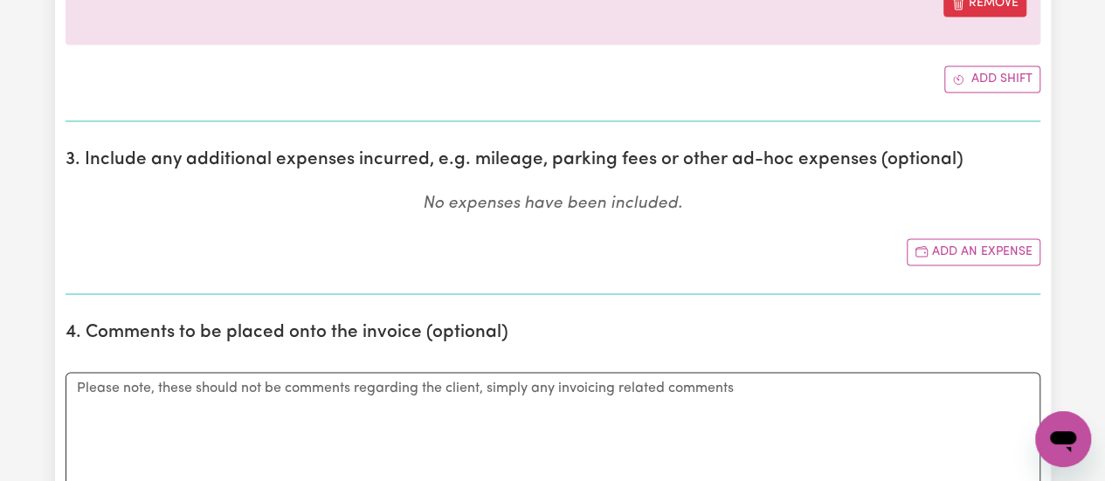
scroll to position [1329, 0]
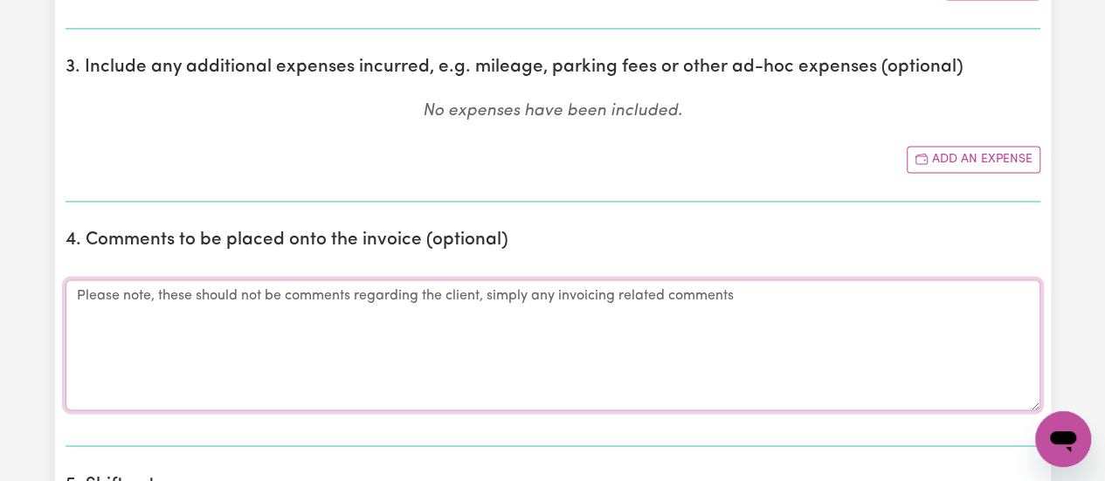
click at [404, 322] on textarea "Comments" at bounding box center [553, 345] width 975 height 131
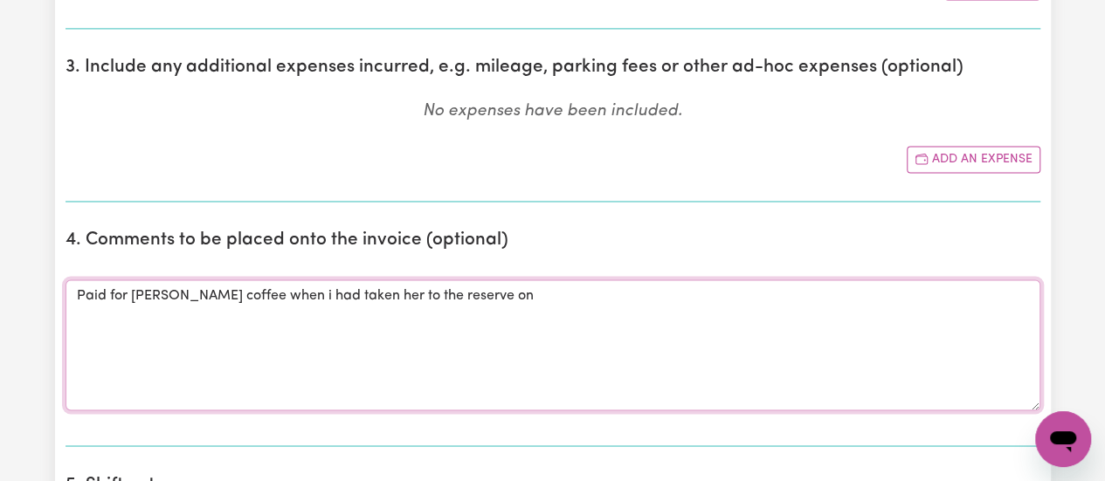
click at [517, 290] on textarea "Paid for [PERSON_NAME] coffee when i had taken her to the reserve on" at bounding box center [553, 345] width 975 height 131
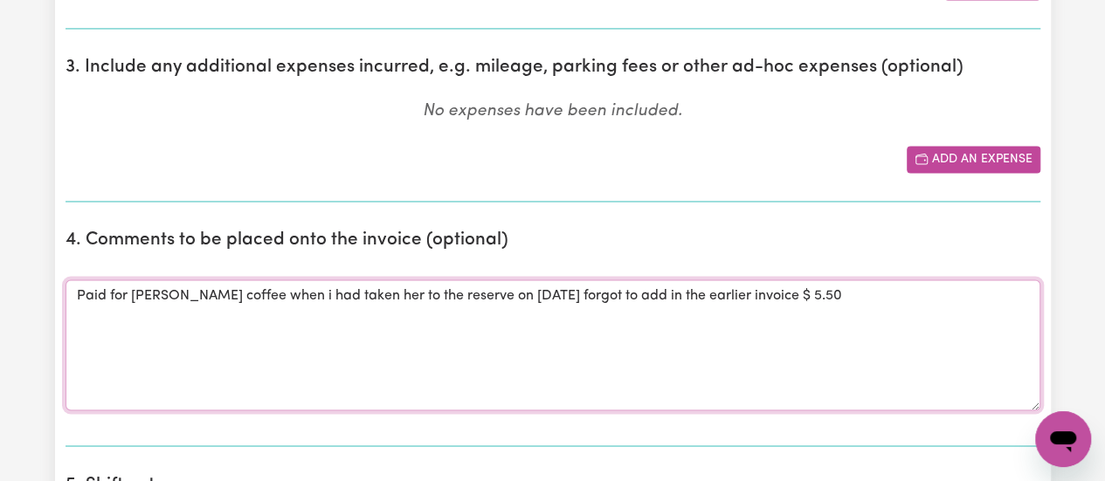
type textarea "Paid for [PERSON_NAME] coffee when i had taken her to the reserve on [DATE] for…"
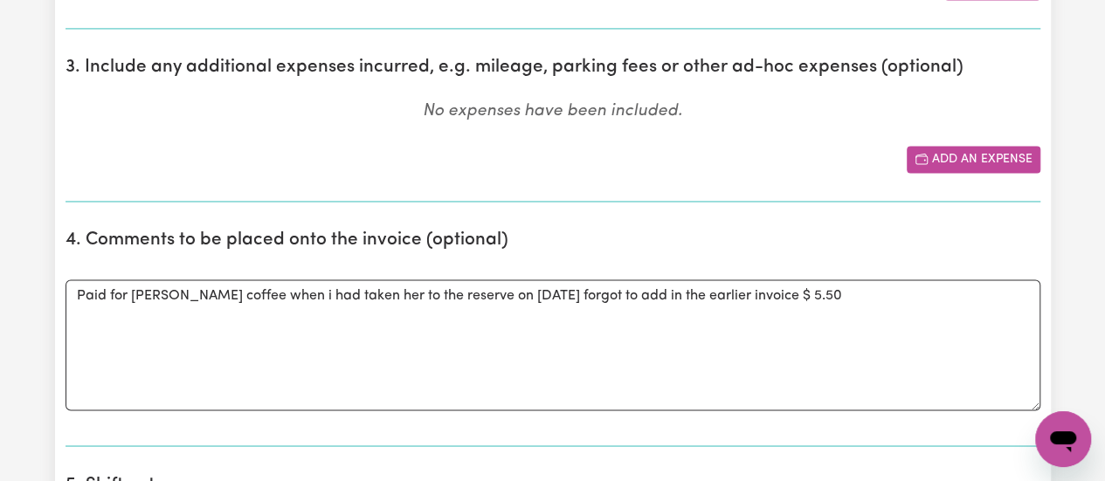
click at [968, 153] on button "Add an expense" at bounding box center [974, 159] width 134 height 27
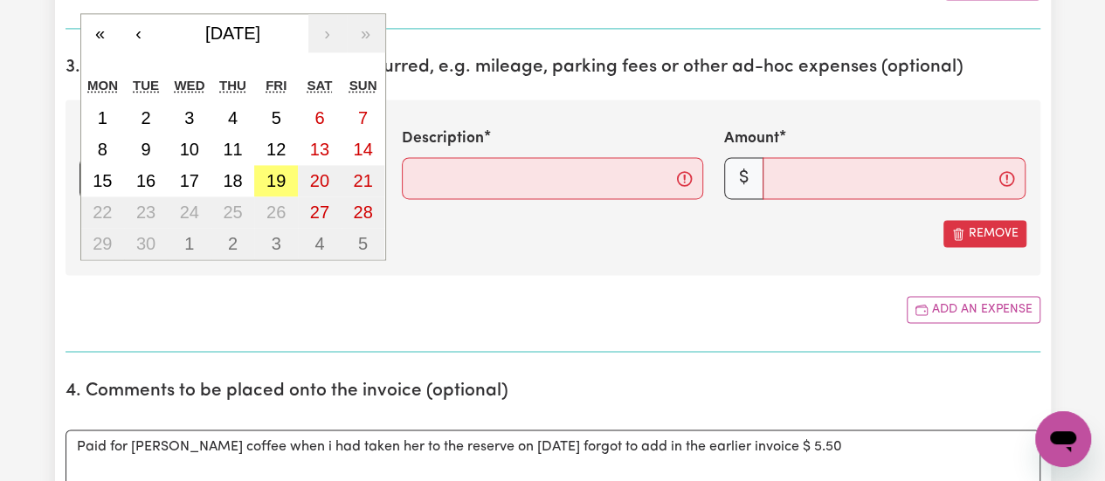
click at [105, 175] on div "/ / « ‹ [DATE] › » Mon Tue Wed Thu Fri Sat Sun 1 2 3 4 5 6 7 8 9 10 11 12 13 14…" at bounding box center [229, 178] width 301 height 42
click at [107, 144] on button "8" at bounding box center [103, 149] width 44 height 31
type input "[DATE]"
type input "8"
type input "9"
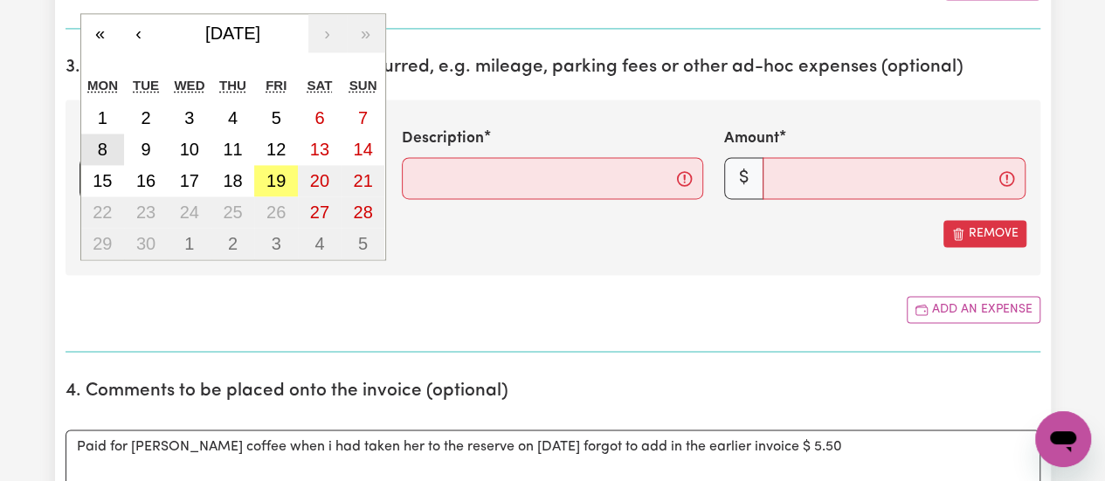
type input "2025"
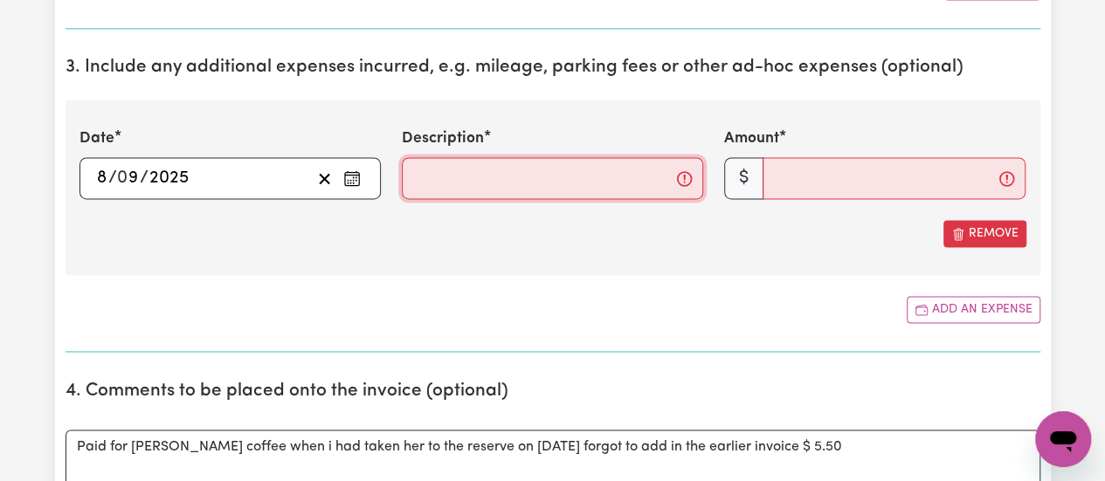
click at [573, 179] on input "Description" at bounding box center [552, 178] width 301 height 42
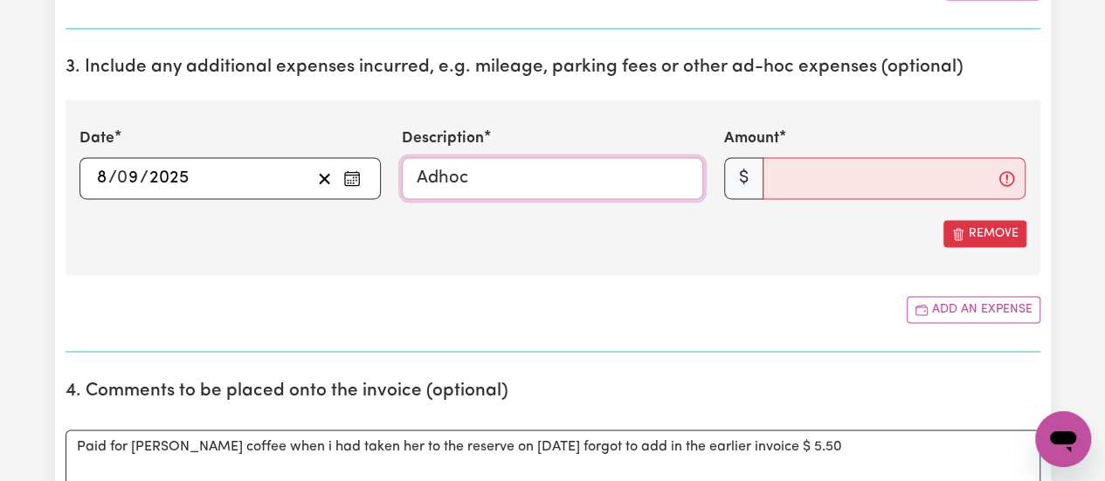
type input "Adhoc"
click at [919, 161] on input "Amount" at bounding box center [894, 178] width 263 height 42
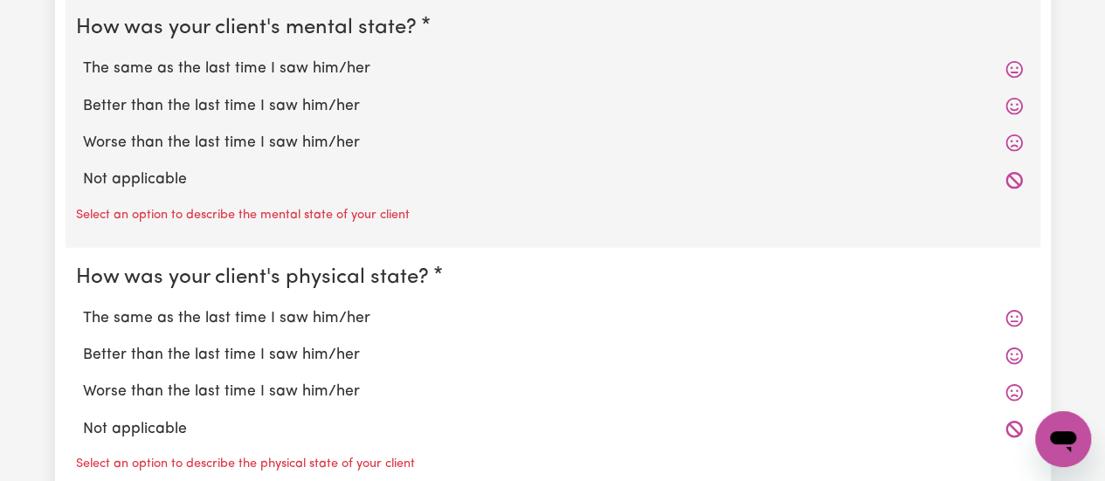
scroll to position [1979, 0]
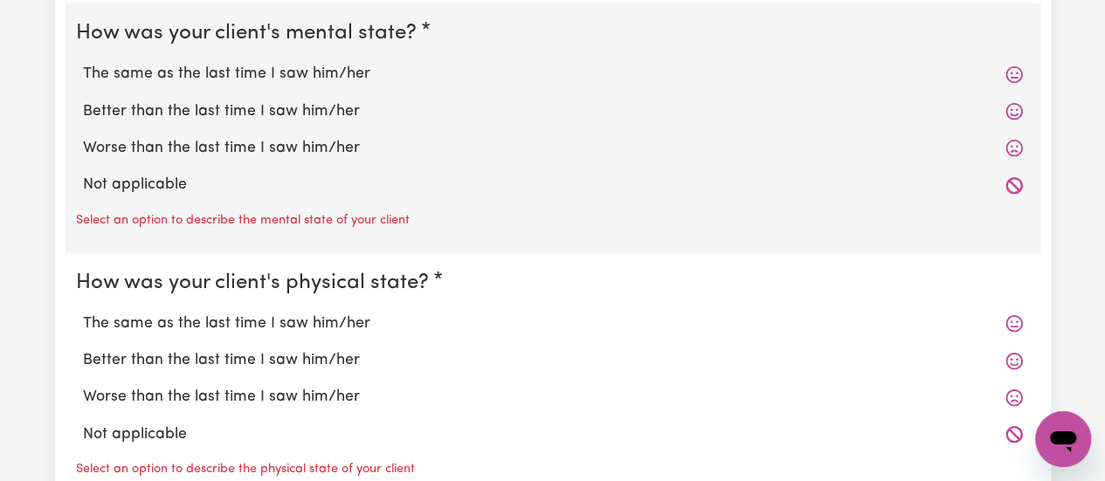
type input "5.50"
click at [207, 182] on label "Not applicable" at bounding box center [553, 185] width 940 height 23
click at [83, 174] on input "Not applicable" at bounding box center [82, 173] width 1 height 1
radio input "true"
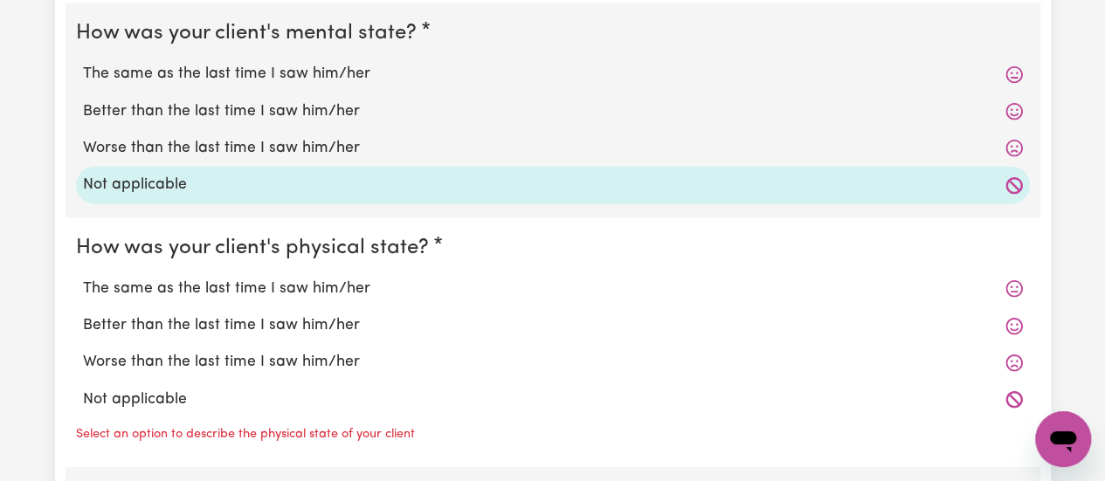
click at [166, 389] on label "Not applicable" at bounding box center [553, 400] width 940 height 23
click at [83, 389] on input "Not applicable" at bounding box center [82, 388] width 1 height 1
radio input "true"
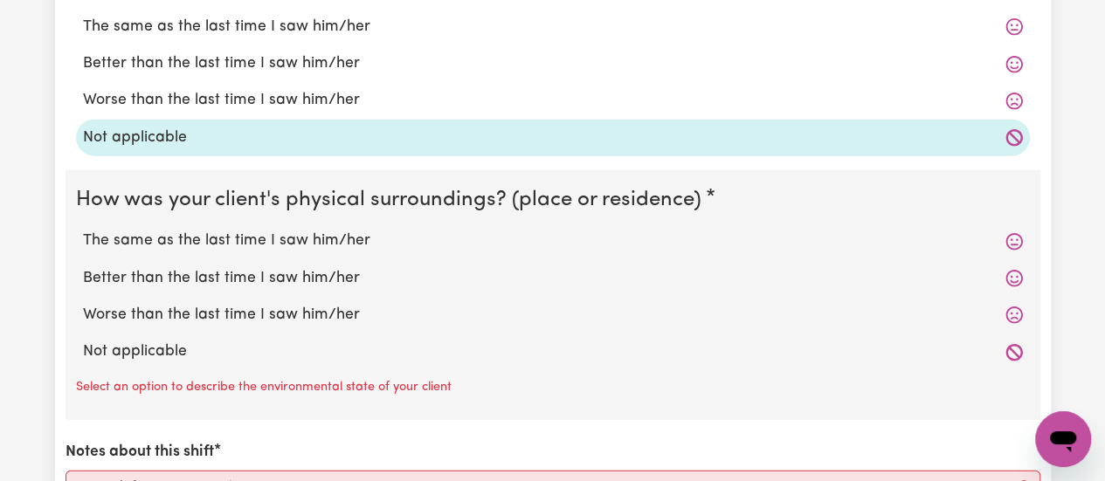
scroll to position [2396, 0]
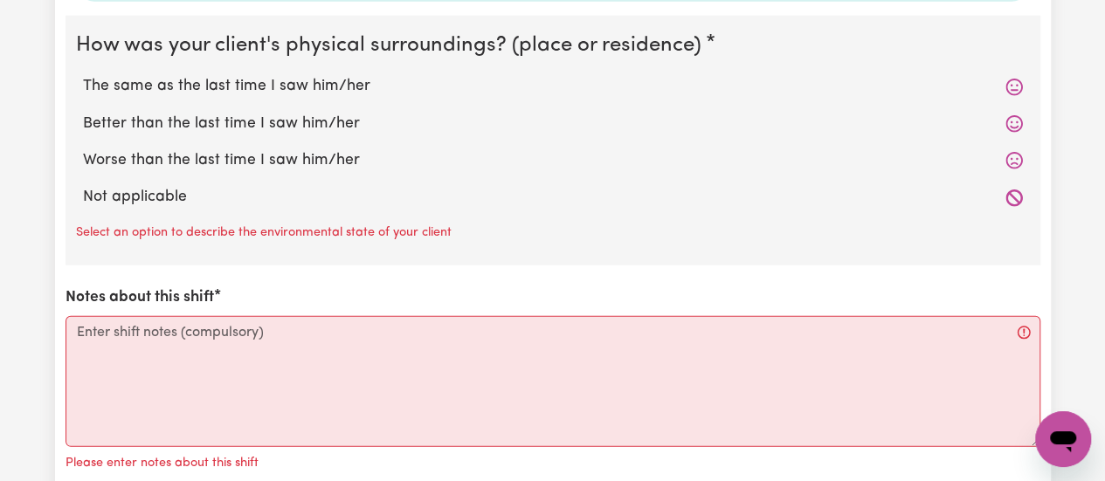
click at [150, 194] on label "Not applicable" at bounding box center [553, 197] width 940 height 23
click at [83, 186] on input "Not applicable" at bounding box center [82, 185] width 1 height 1
radio input "true"
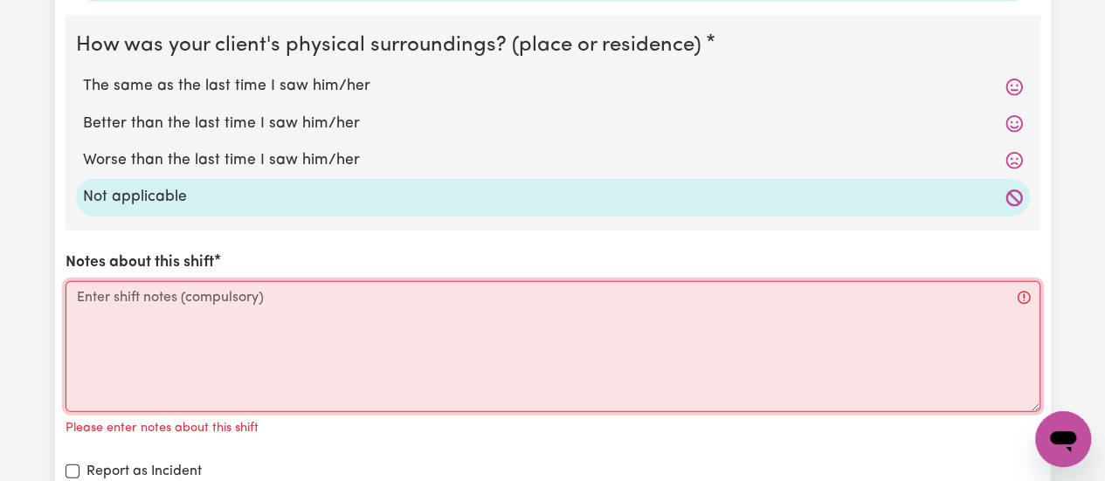
click at [184, 336] on textarea "Notes about this shift" at bounding box center [553, 346] width 975 height 131
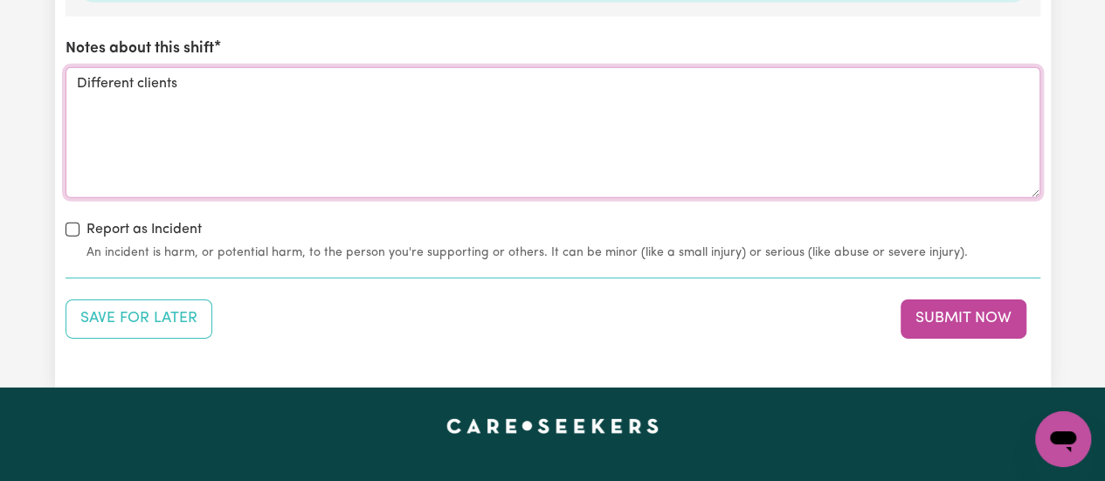
scroll to position [2703, 0]
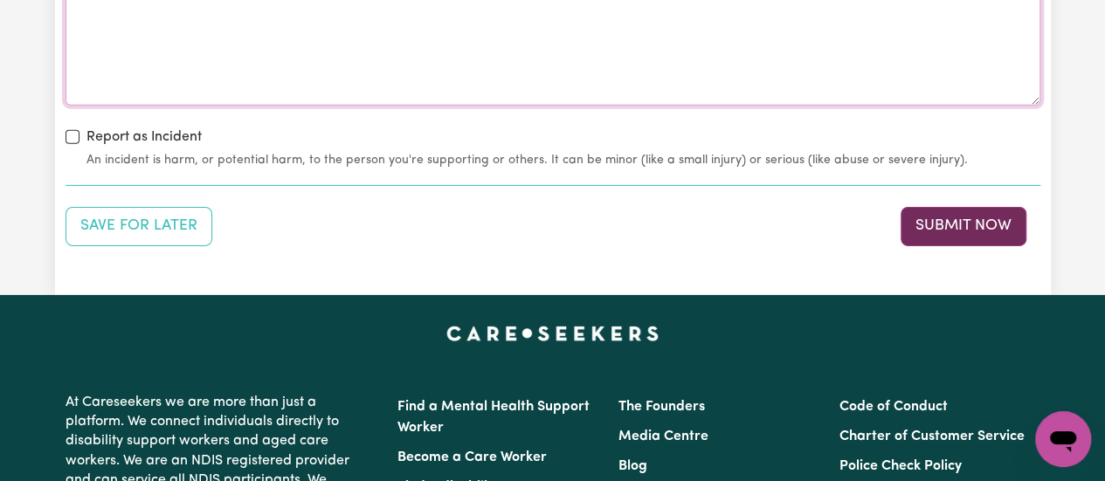
type textarea "Different clients"
click at [993, 226] on button "Submit Now" at bounding box center [964, 226] width 126 height 38
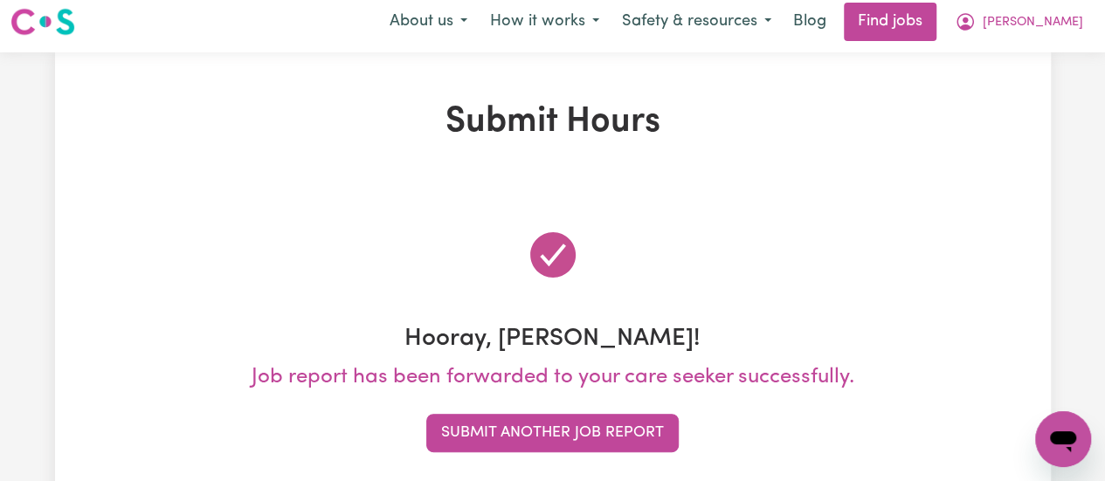
scroll to position [0, 0]
